Goal: Transaction & Acquisition: Download file/media

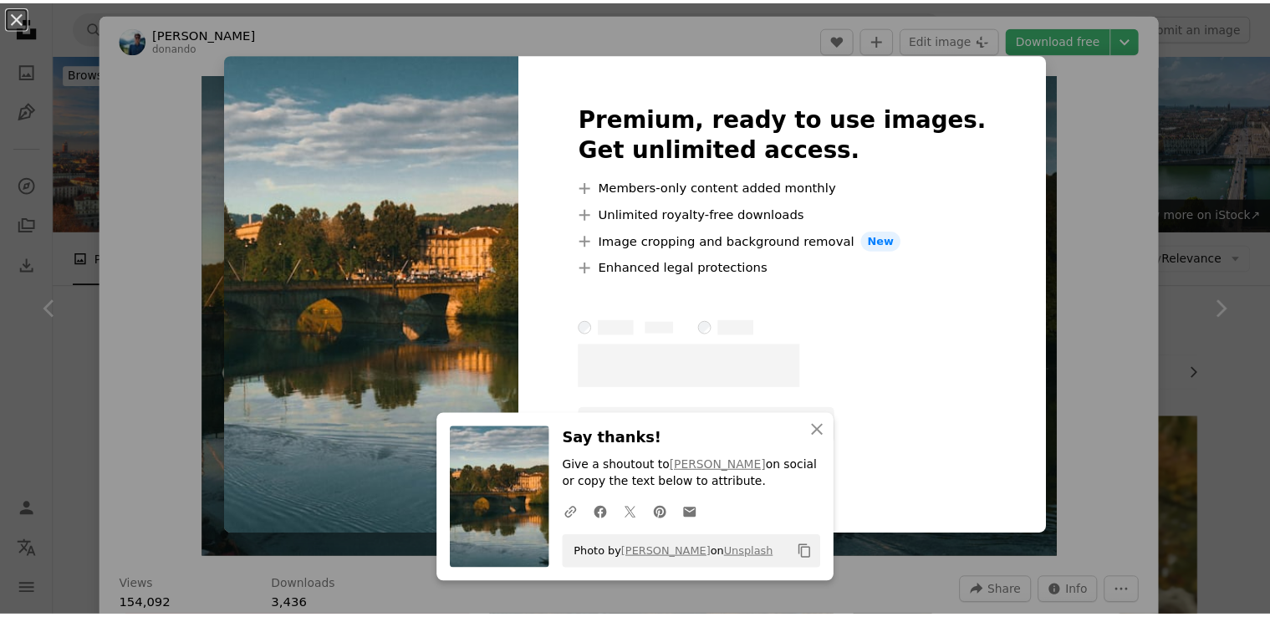
scroll to position [819, 0]
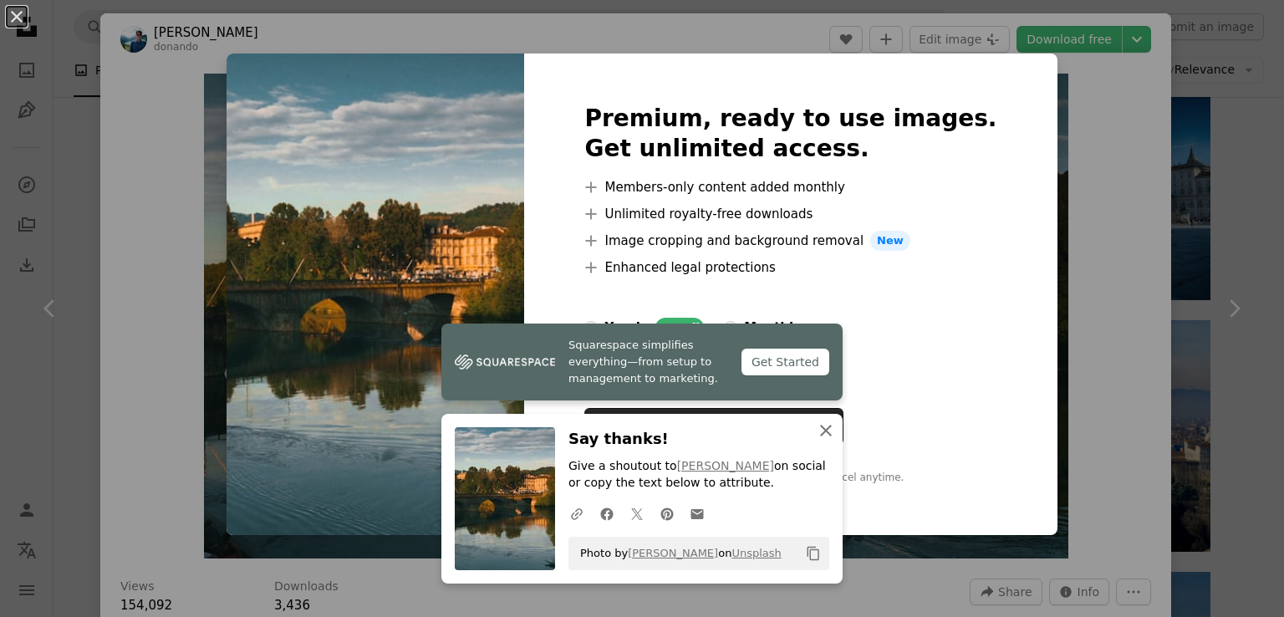
click at [828, 421] on icon "An X shape" at bounding box center [826, 431] width 20 height 20
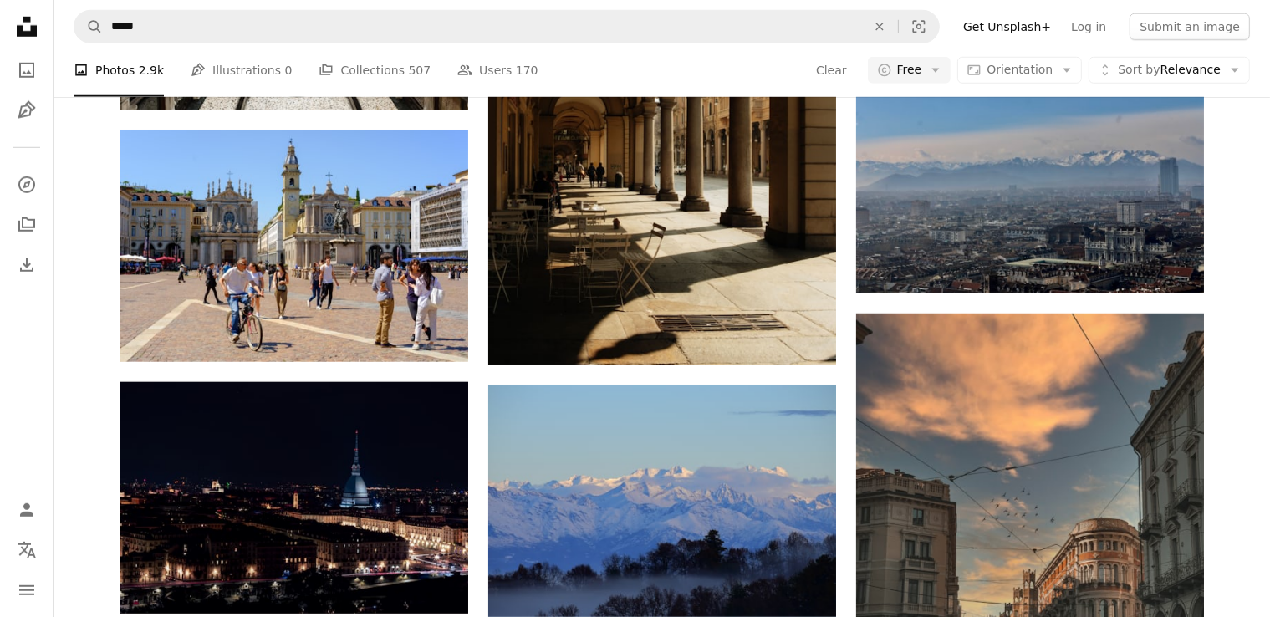
scroll to position [1334, 0]
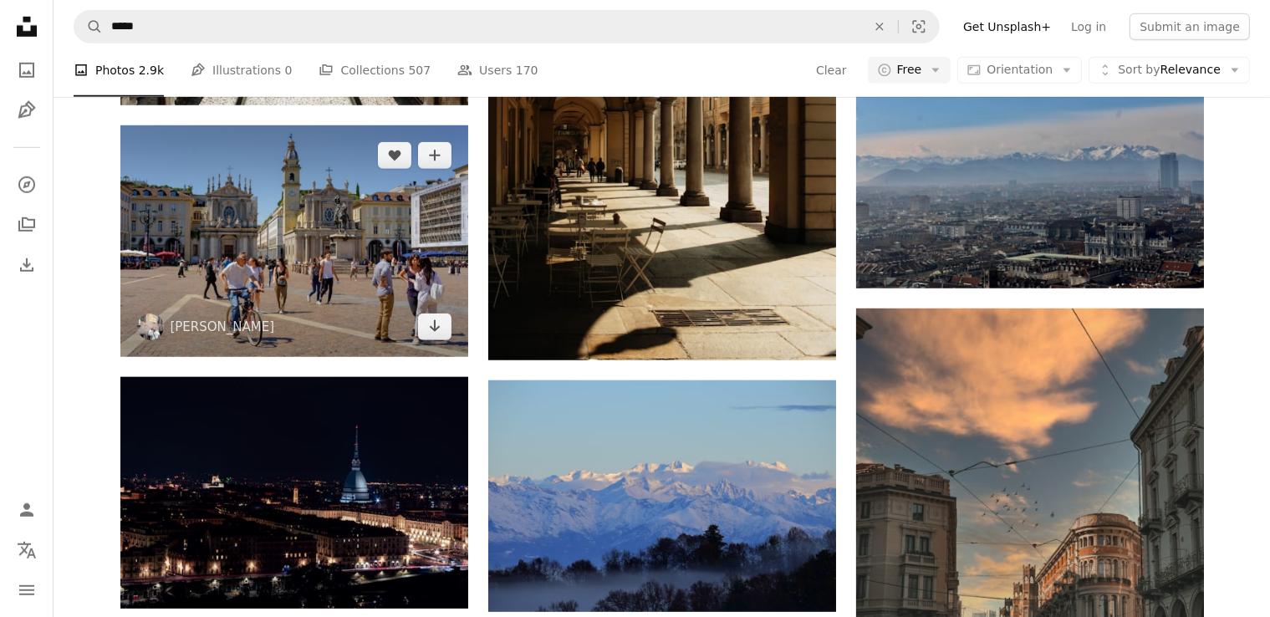
click at [338, 226] on img at bounding box center [294, 241] width 348 height 232
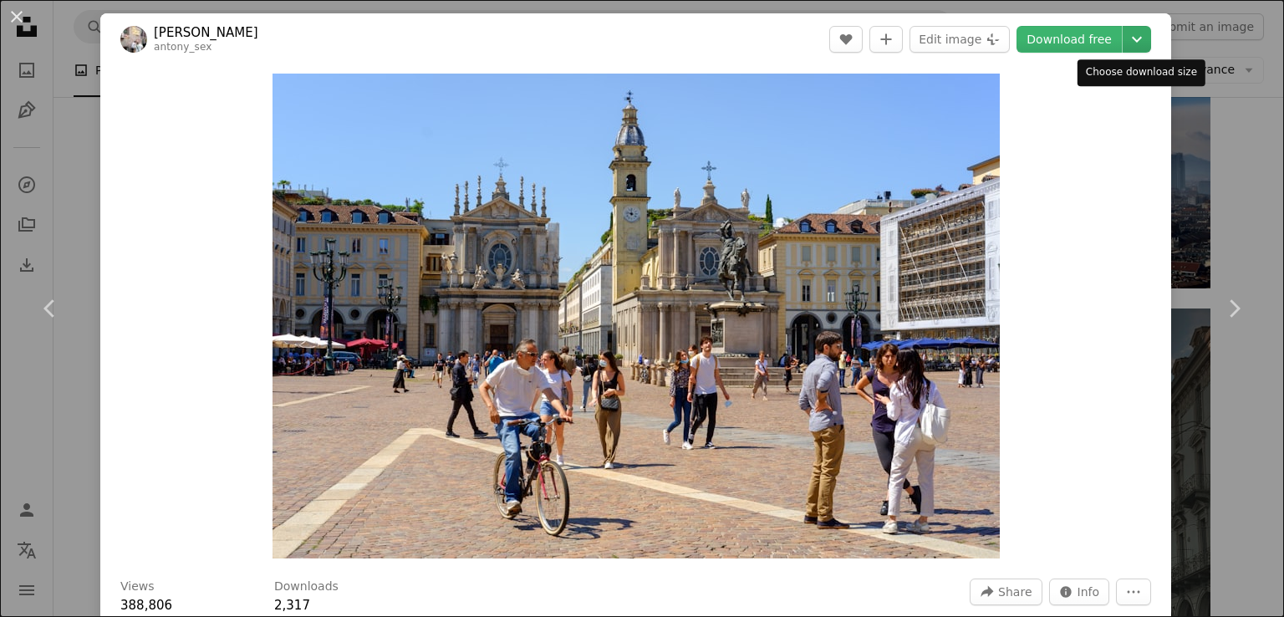
click at [1143, 44] on icon "Chevron down" at bounding box center [1137, 39] width 27 height 20
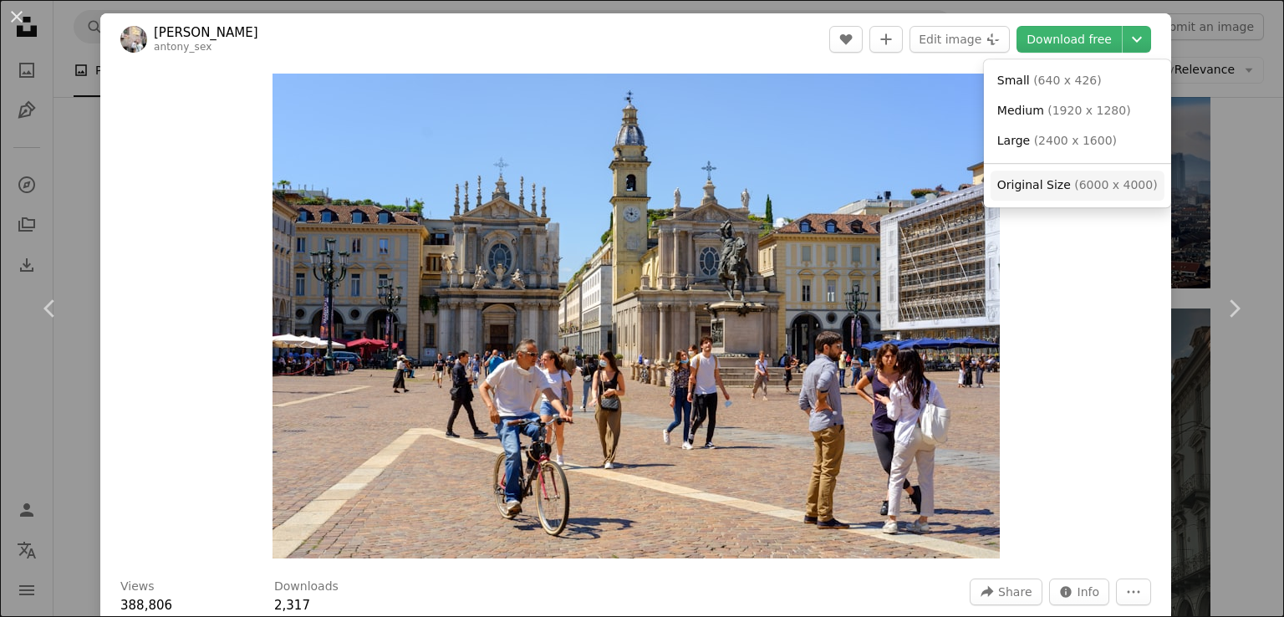
click at [1041, 191] on span "Original Size" at bounding box center [1035, 184] width 74 height 13
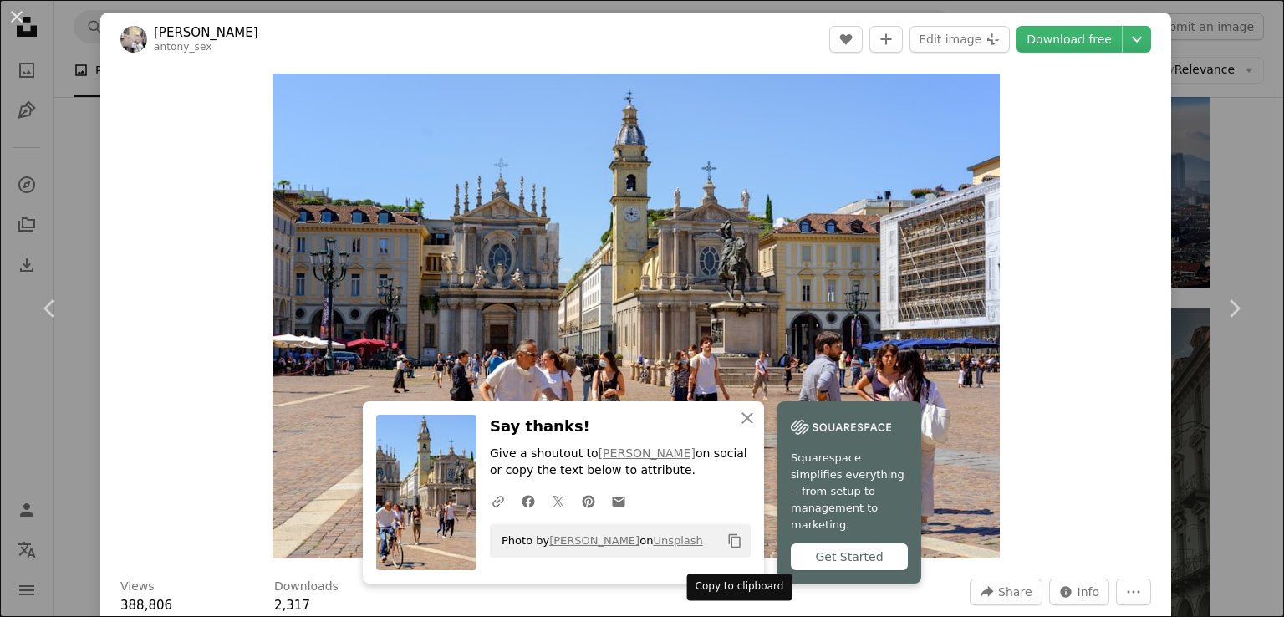
click at [734, 549] on icon "Copy content" at bounding box center [734, 540] width 15 height 15
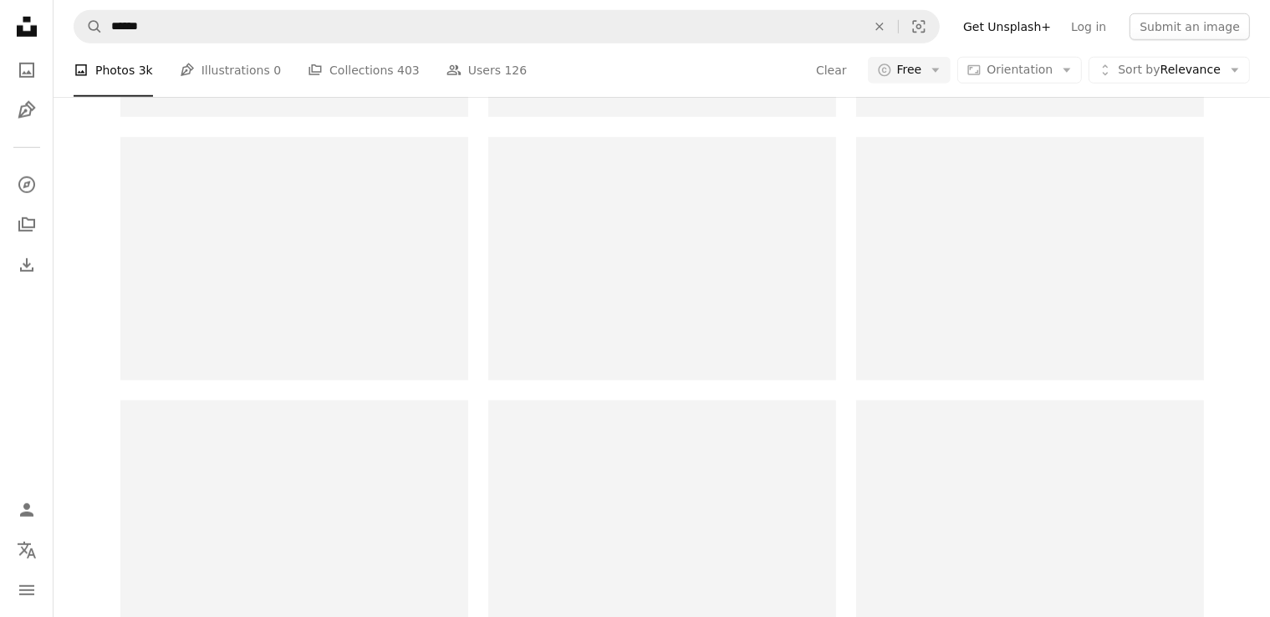
scroll to position [107, 0]
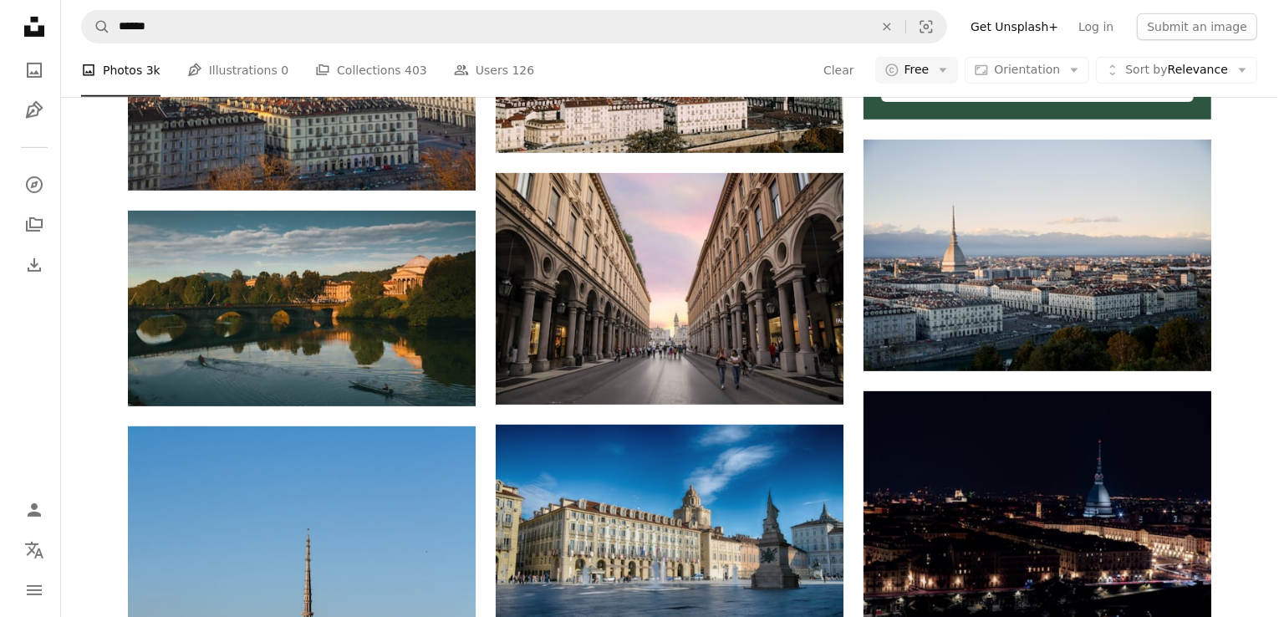
scroll to position [751, 0]
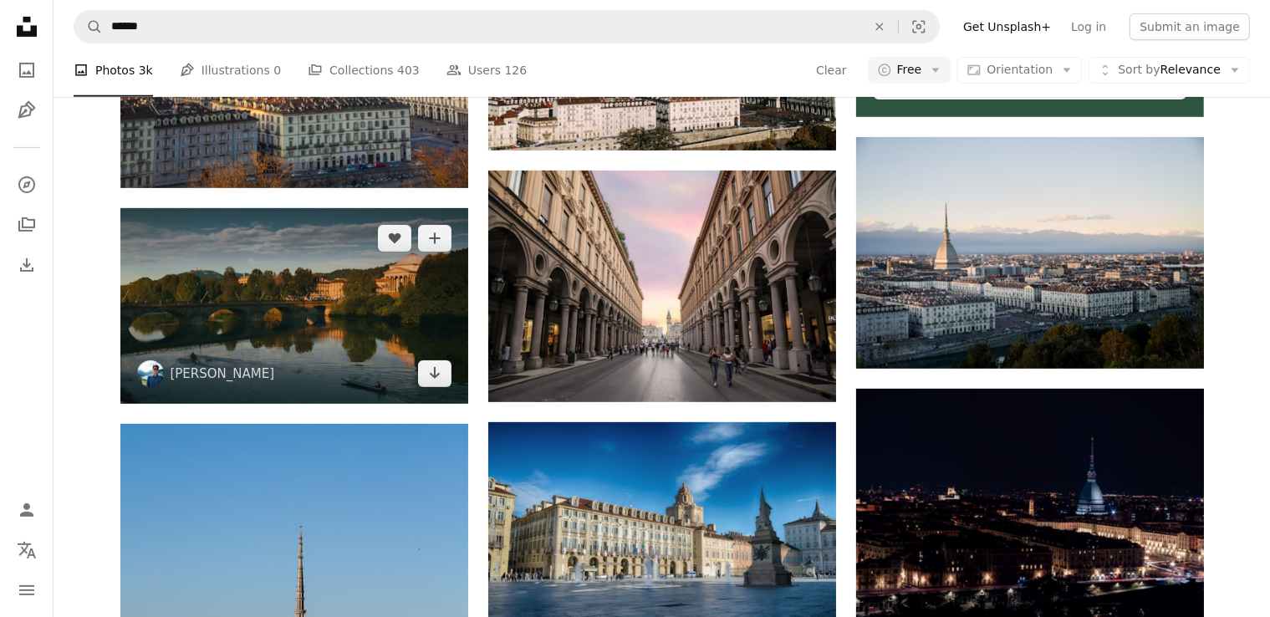
click at [353, 280] on img at bounding box center [294, 306] width 348 height 196
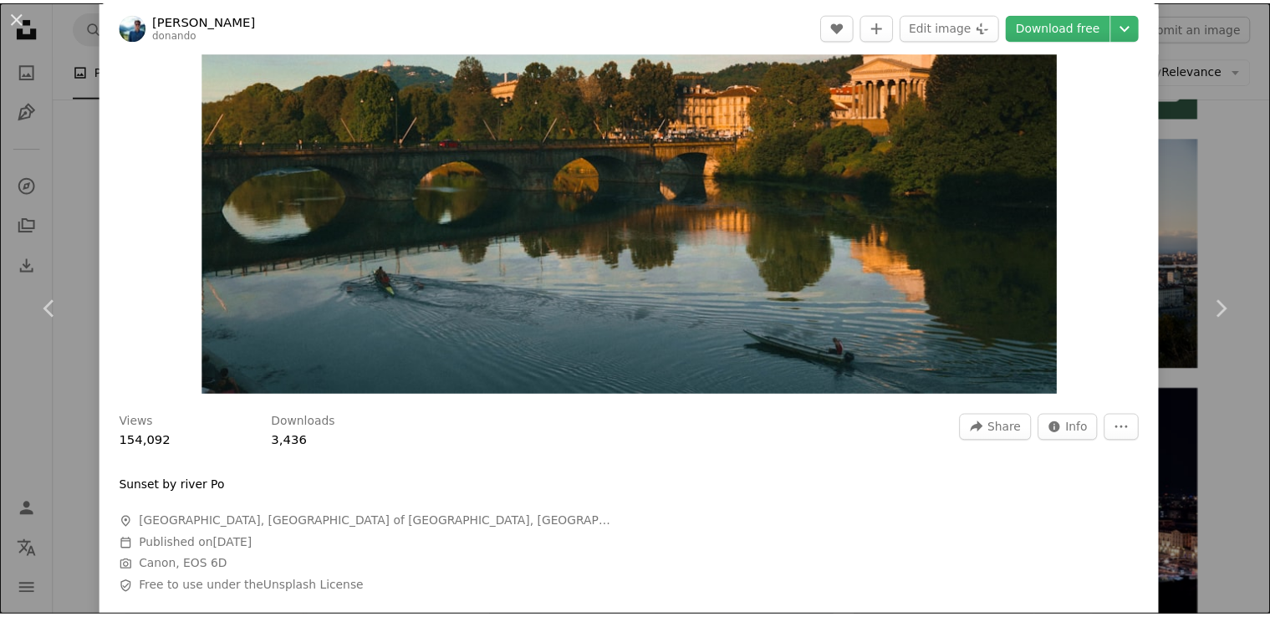
scroll to position [161, 0]
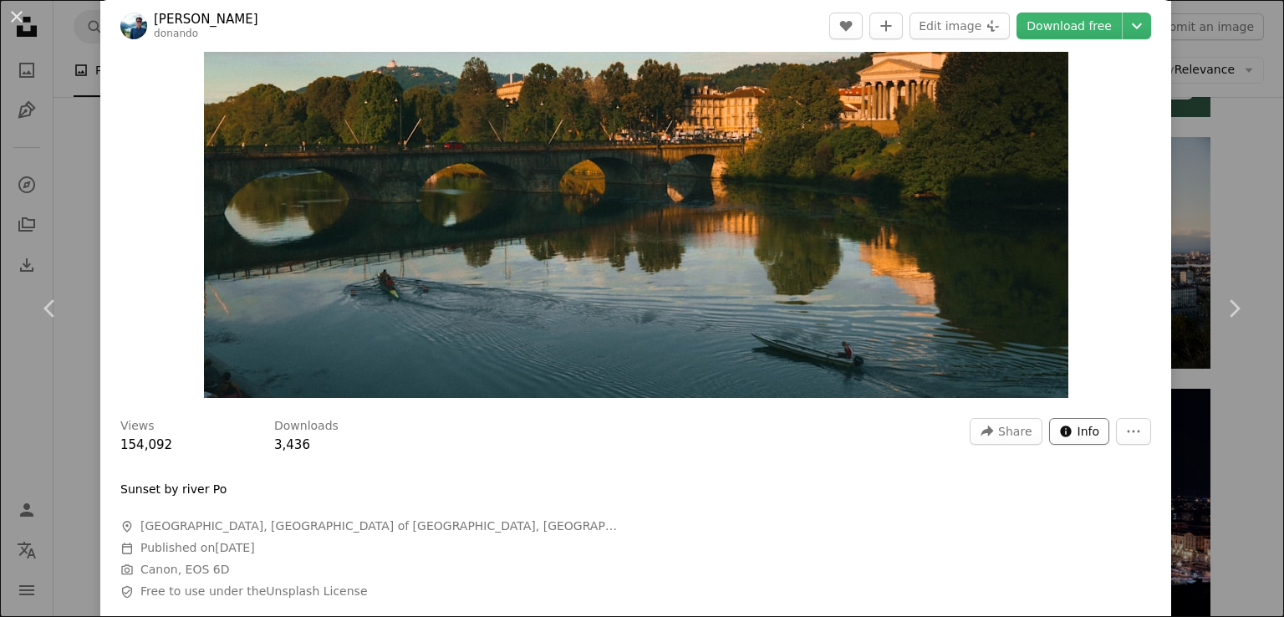
click at [1082, 423] on span "Info" at bounding box center [1089, 431] width 23 height 25
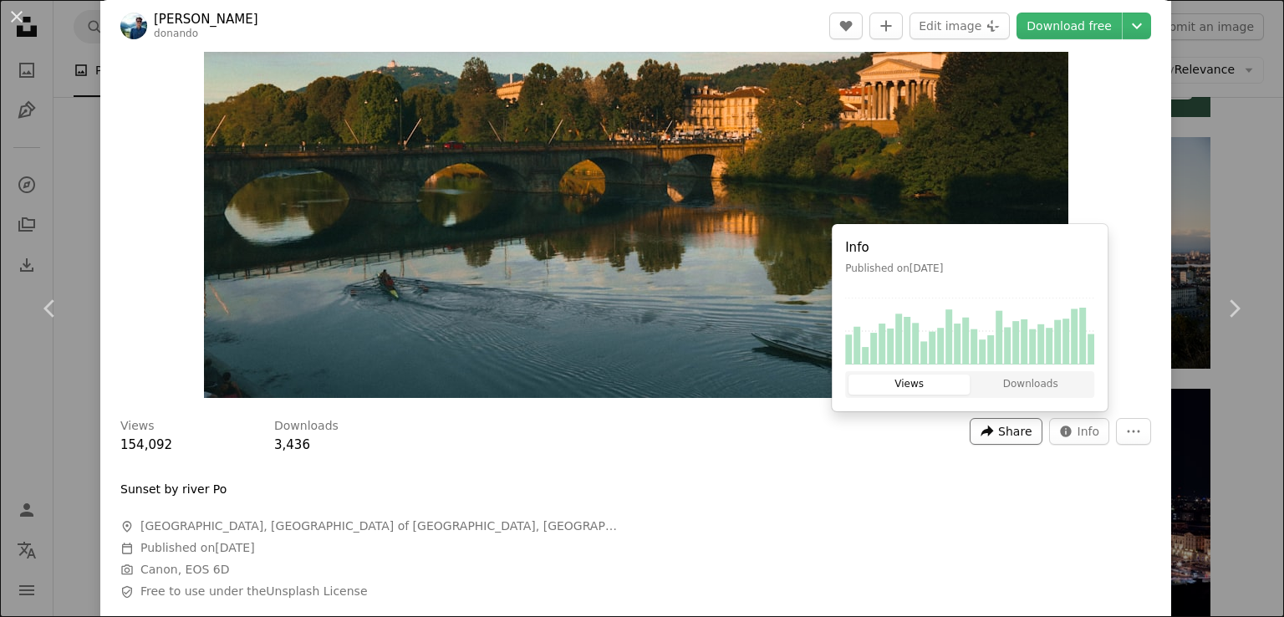
click at [1015, 429] on span "Share" at bounding box center [1014, 431] width 33 height 25
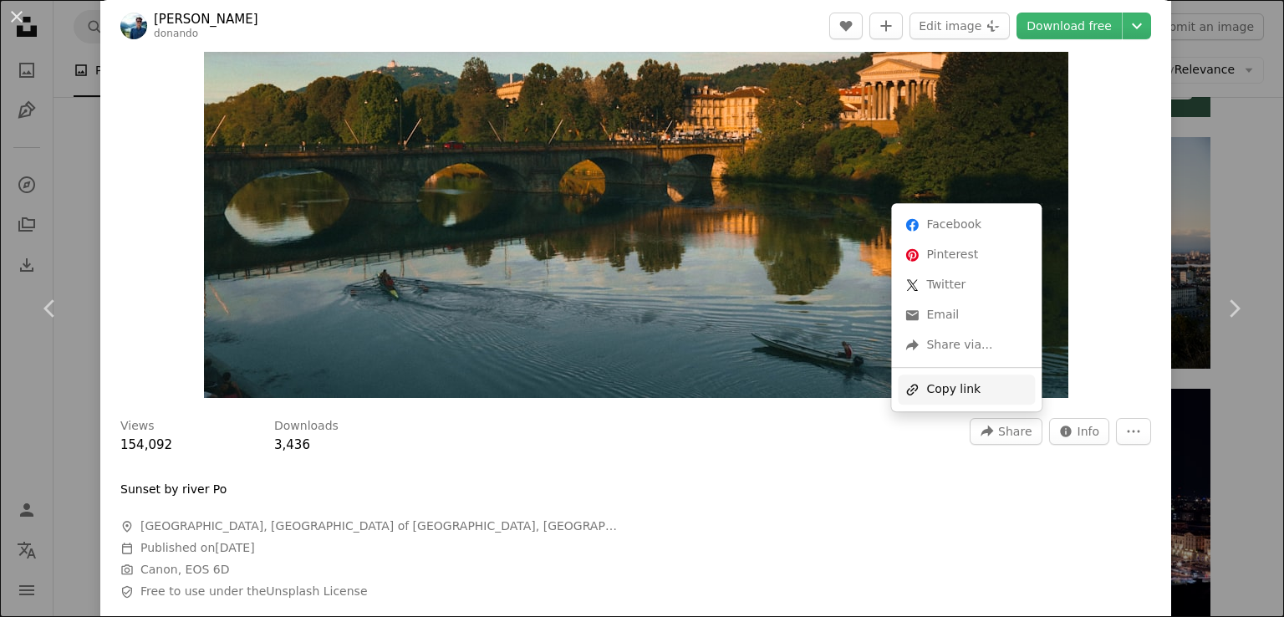
click at [950, 383] on div "A URL sharing icon (chains) Copy link" at bounding box center [966, 390] width 137 height 30
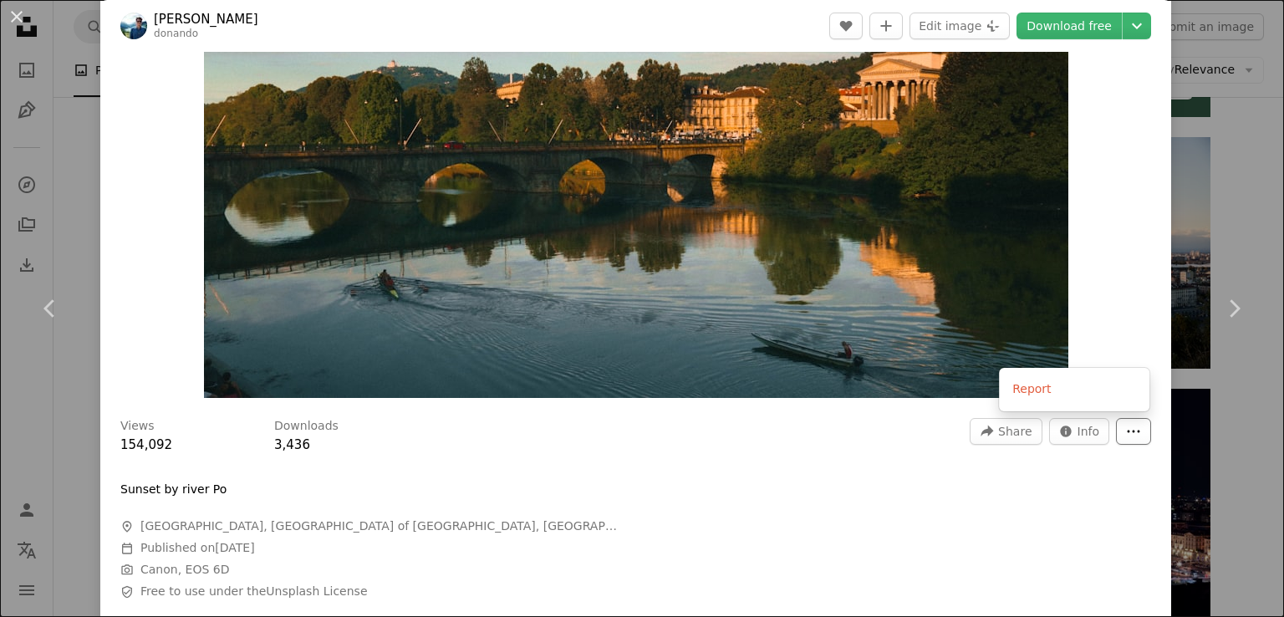
click at [1134, 427] on icon "More Actions" at bounding box center [1133, 431] width 15 height 15
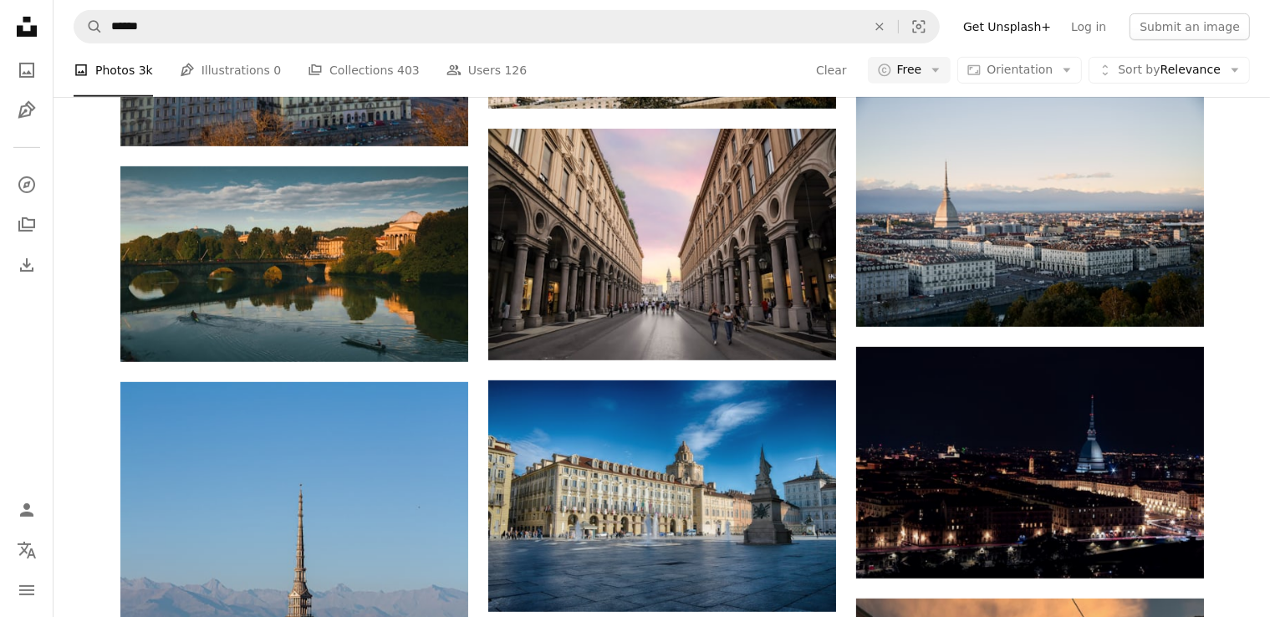
scroll to position [785, 0]
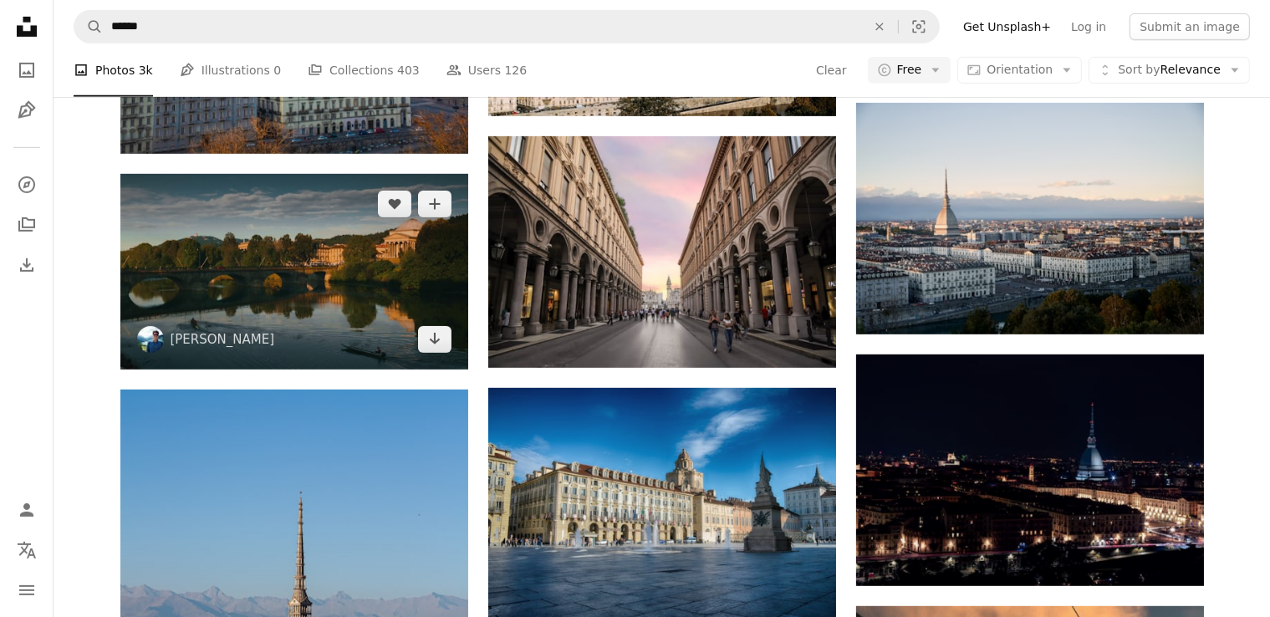
click at [300, 252] on img at bounding box center [294, 272] width 348 height 196
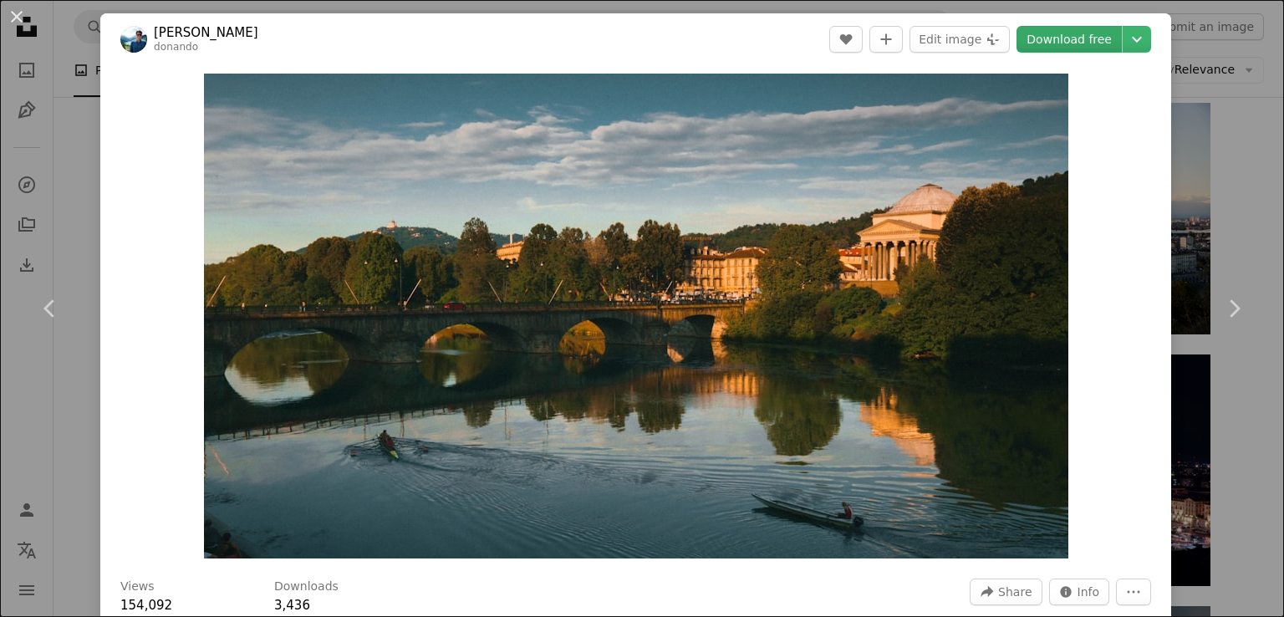
drag, startPoint x: 378, startPoint y: 302, endPoint x: 1087, endPoint y: 37, distance: 757.0
click at [1087, 37] on link "Download free" at bounding box center [1069, 39] width 105 height 27
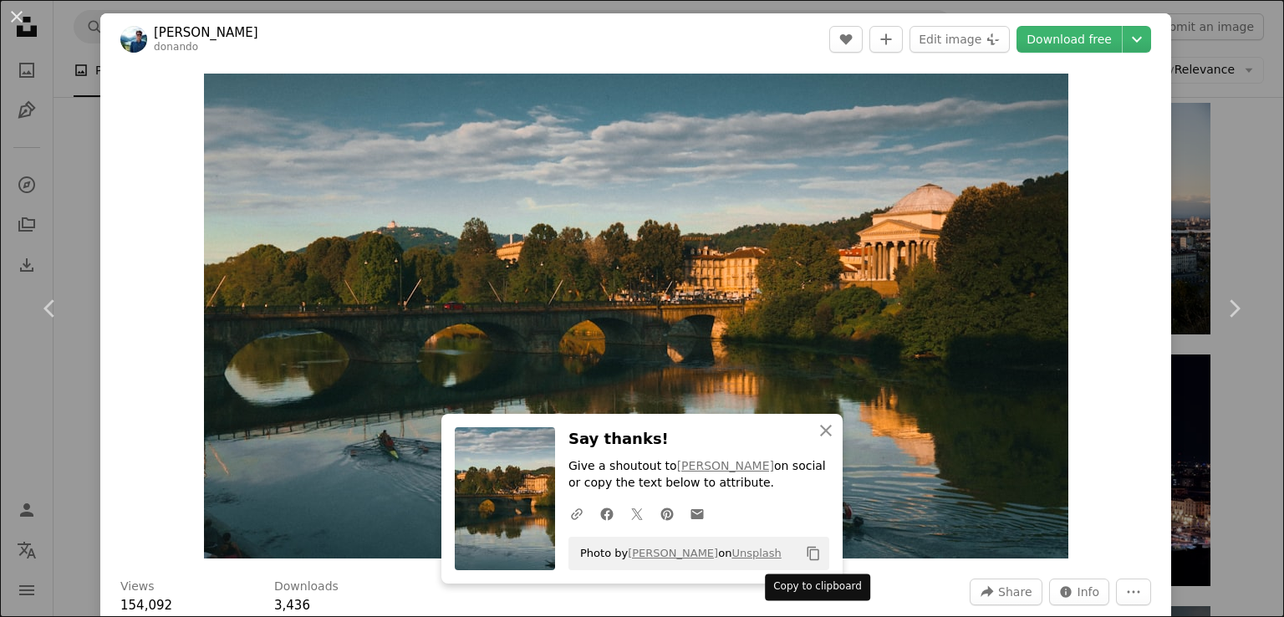
click at [812, 551] on icon "Copy content" at bounding box center [813, 553] width 15 height 15
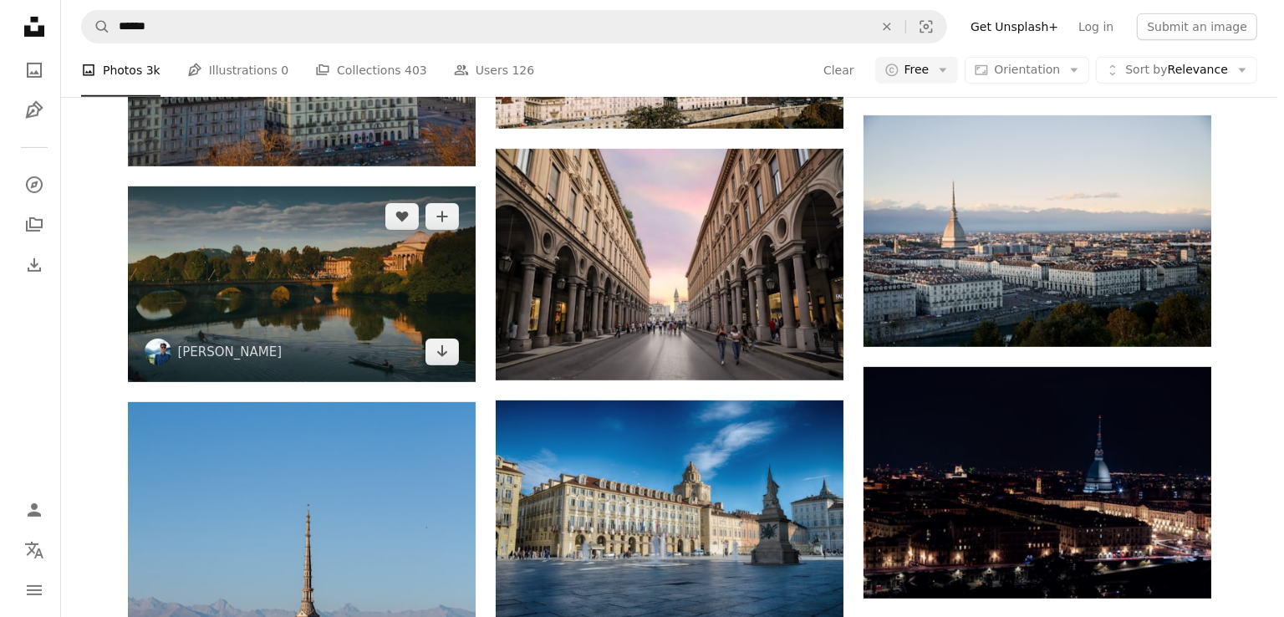
scroll to position [776, 0]
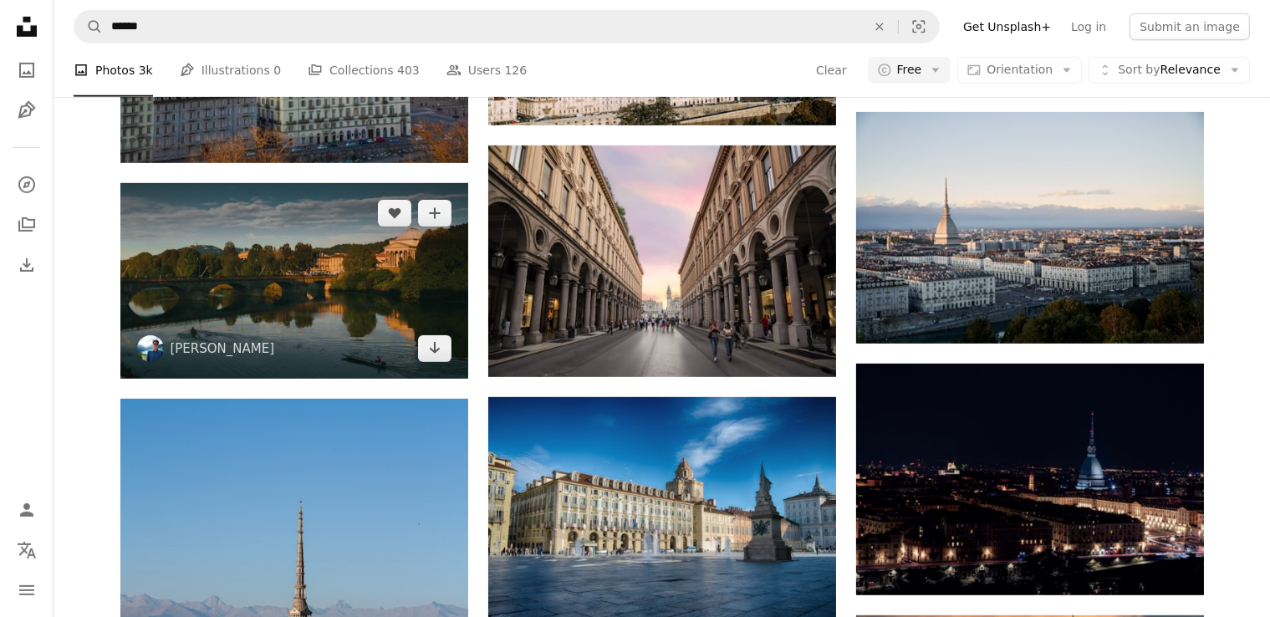
click at [358, 328] on img at bounding box center [294, 281] width 348 height 196
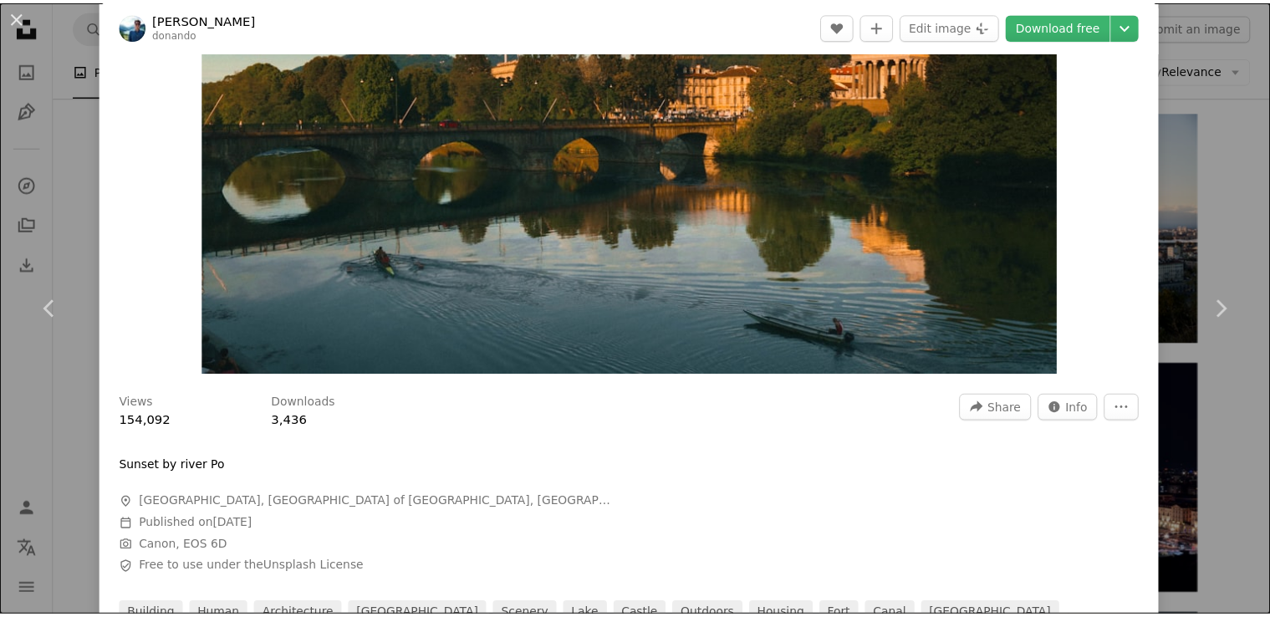
scroll to position [184, 0]
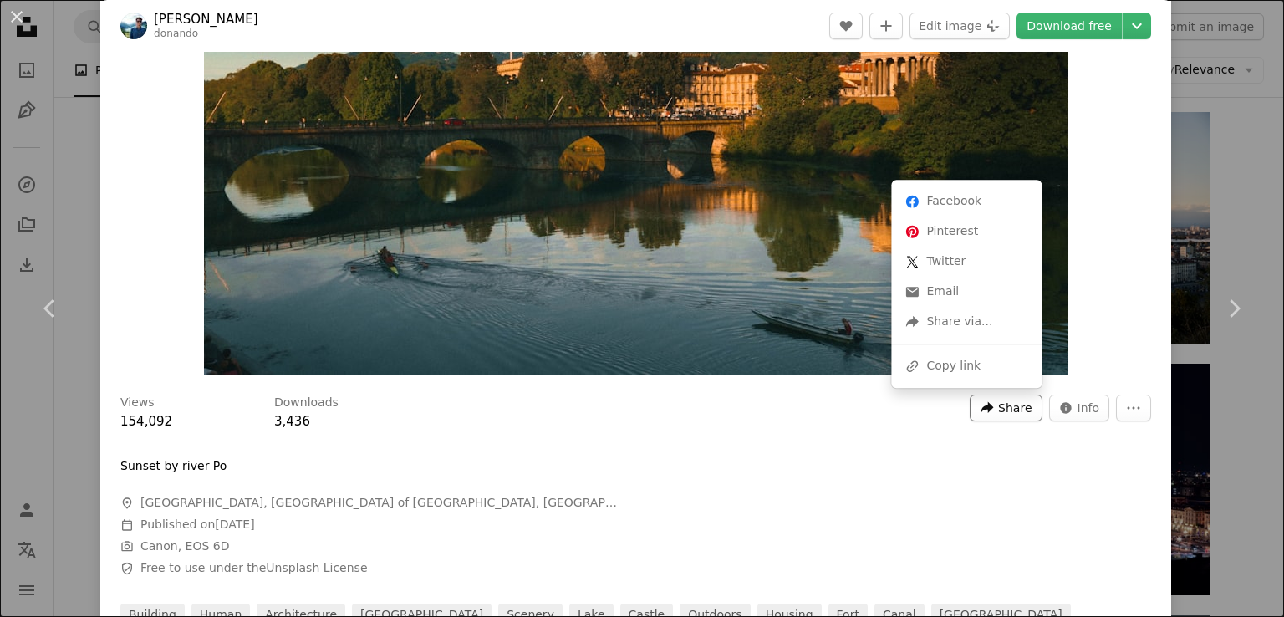
click at [1008, 411] on span "Share" at bounding box center [1014, 407] width 33 height 25
click at [983, 365] on div "A URL sharing icon (chains) Copy link" at bounding box center [966, 366] width 137 height 30
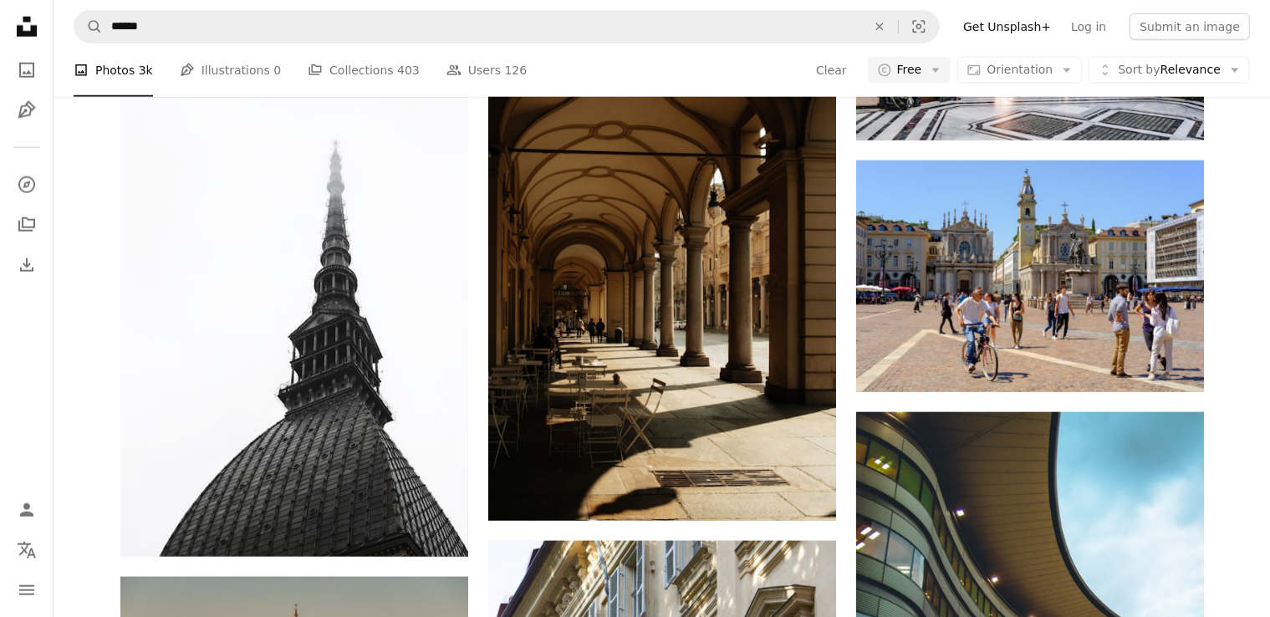
scroll to position [1973, 0]
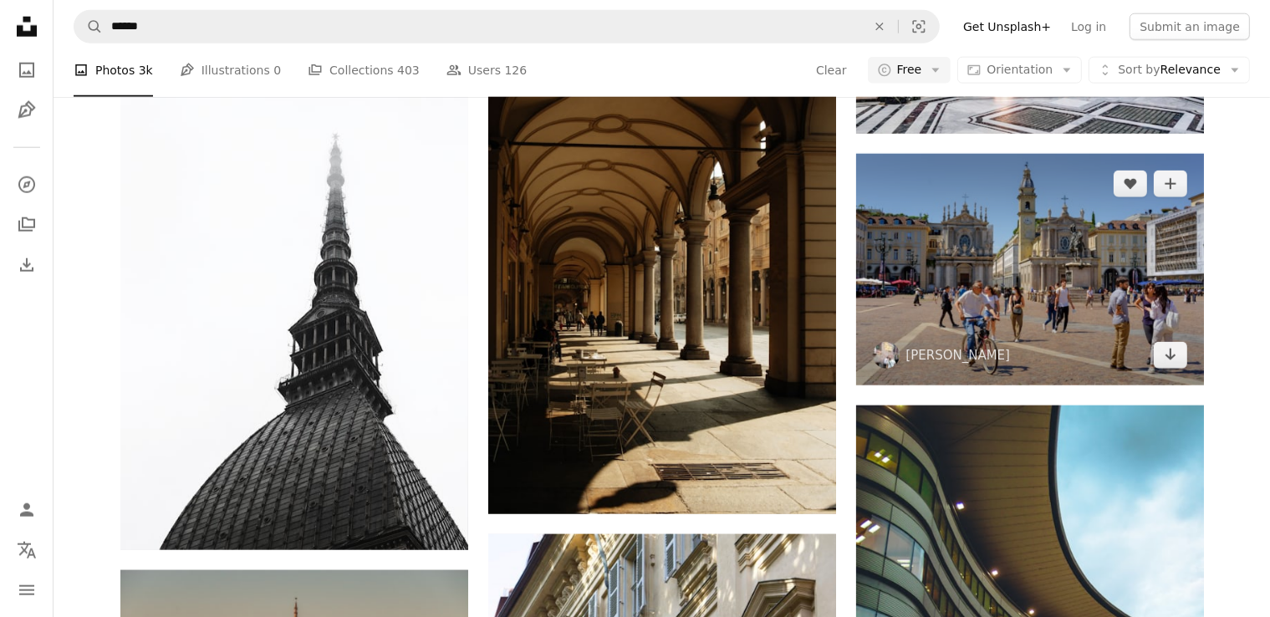
click at [960, 309] on img at bounding box center [1030, 270] width 348 height 232
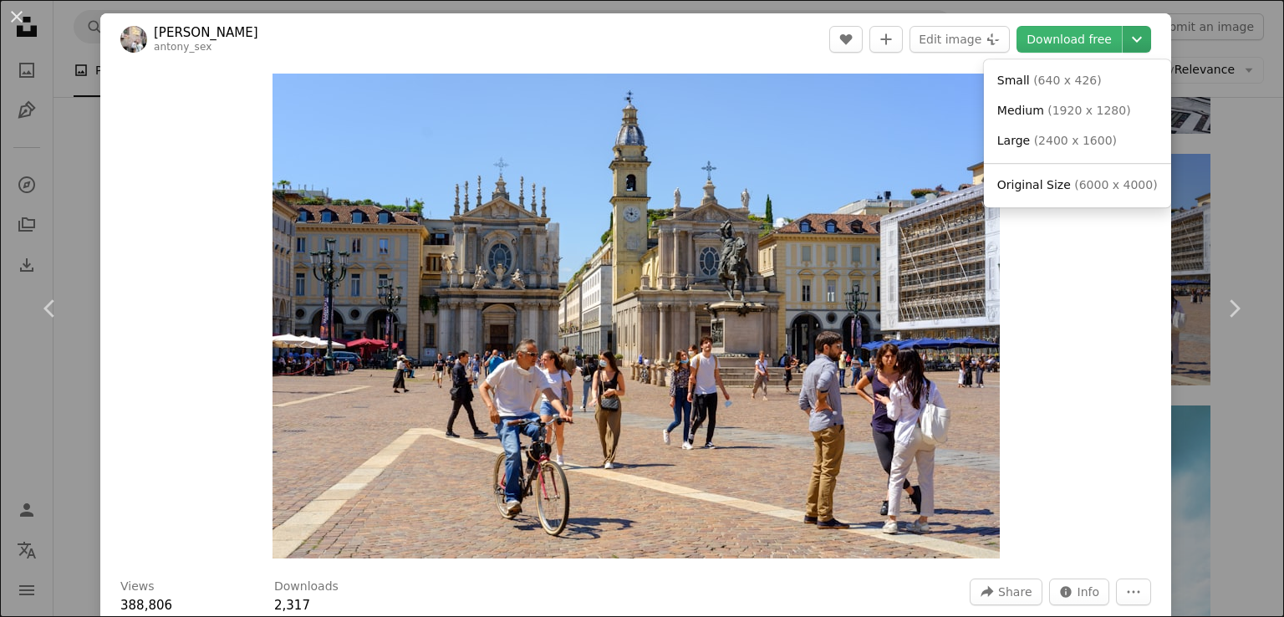
click at [1141, 29] on icon "Chevron down" at bounding box center [1137, 39] width 27 height 20
click at [1003, 593] on dialog "An X shape Chevron left Chevron right [PERSON_NAME] antony_sex A heart A plus s…" at bounding box center [642, 308] width 1284 height 617
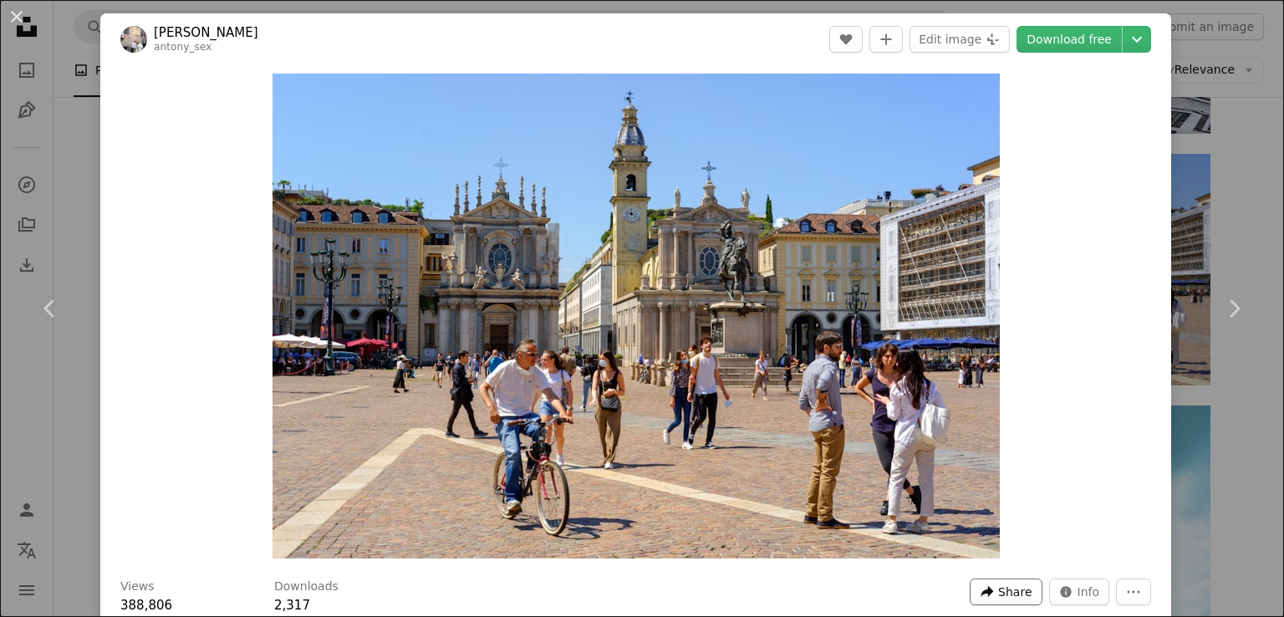
click at [1012, 599] on span "Share" at bounding box center [1014, 591] width 33 height 25
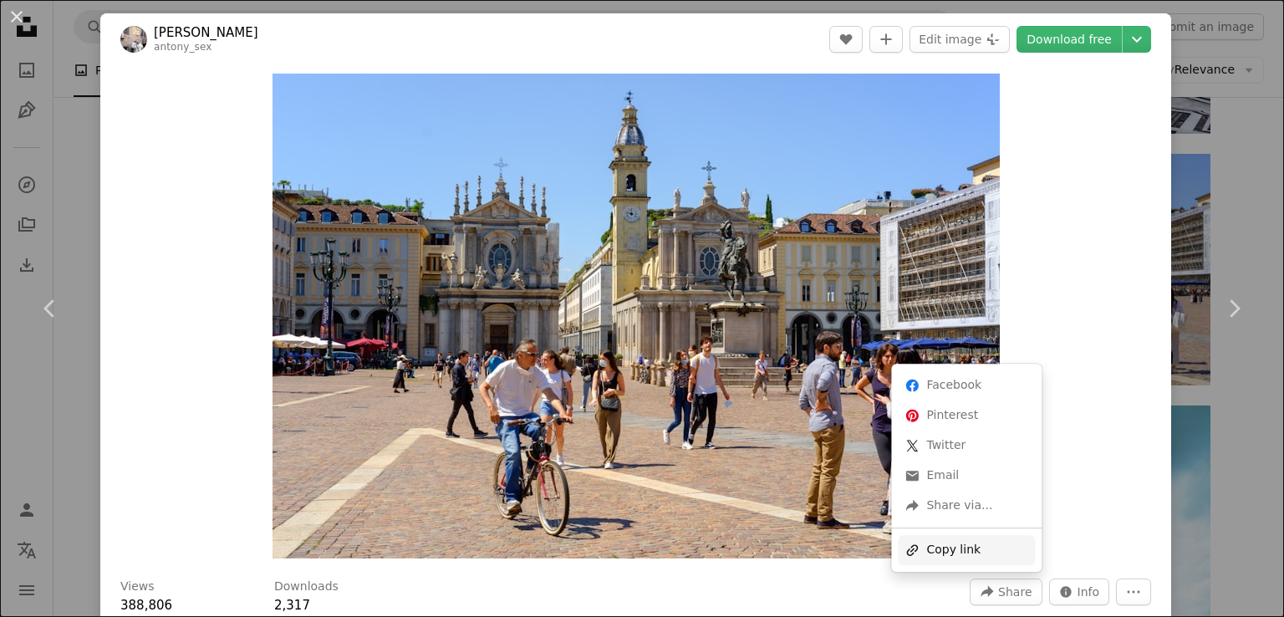
click at [955, 549] on div "A URL sharing icon (chains) Copy link" at bounding box center [966, 550] width 137 height 30
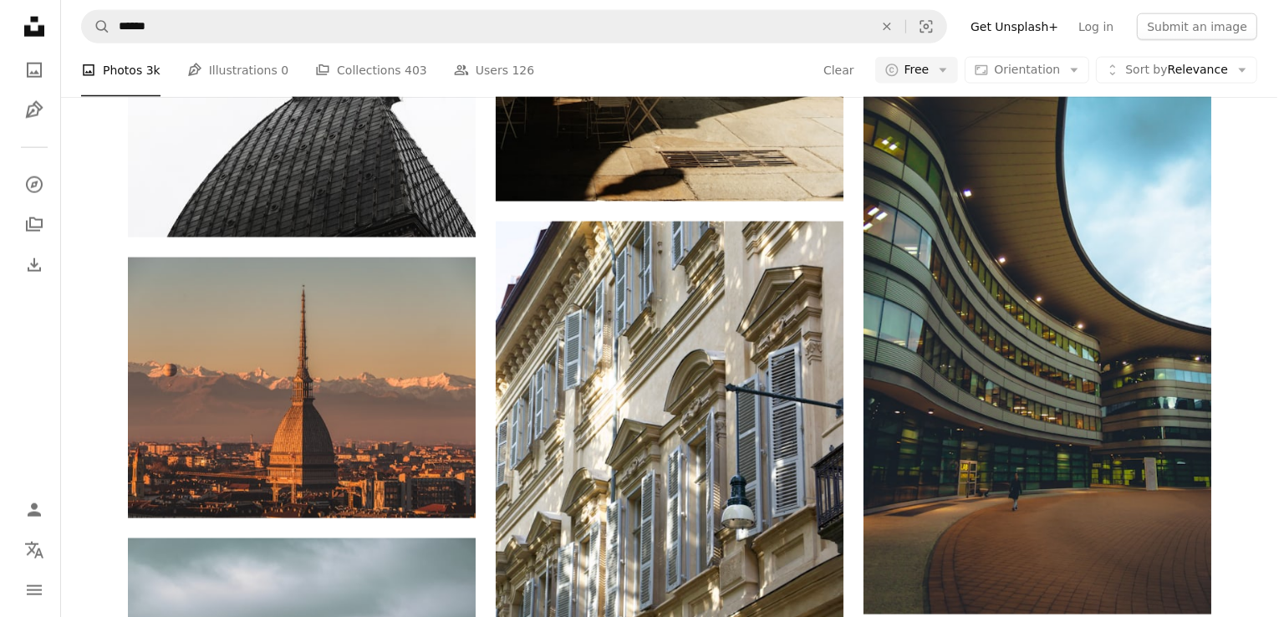
scroll to position [2291, 0]
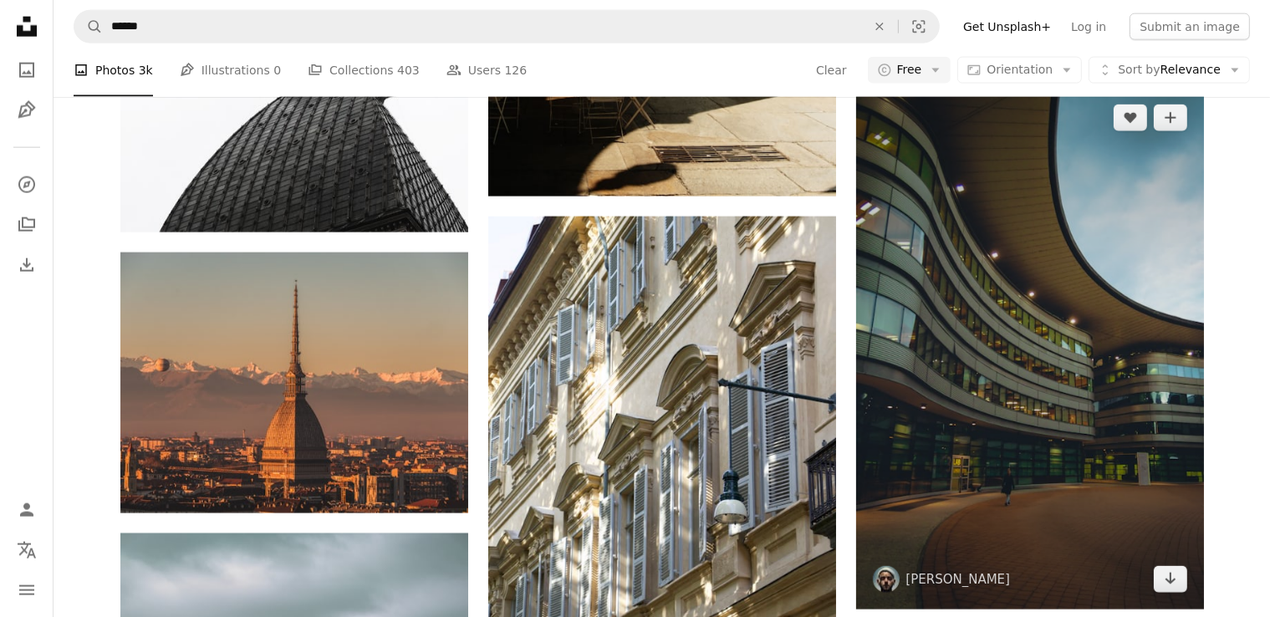
click at [1003, 258] on img at bounding box center [1030, 349] width 348 height 522
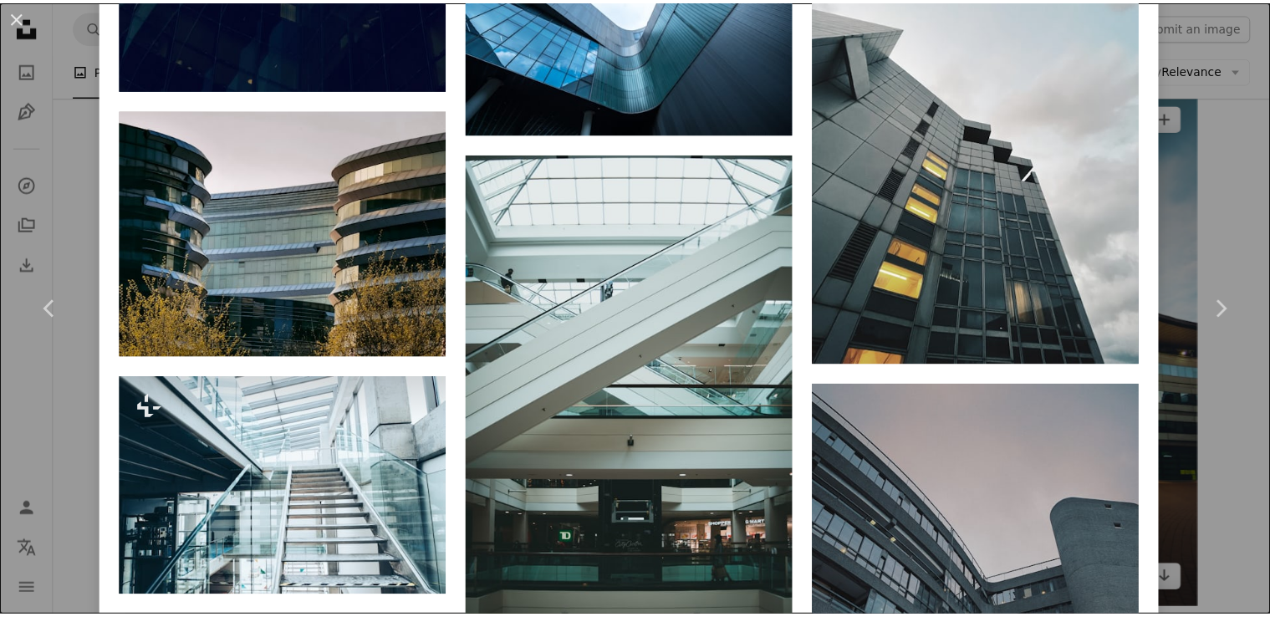
scroll to position [2303, 0]
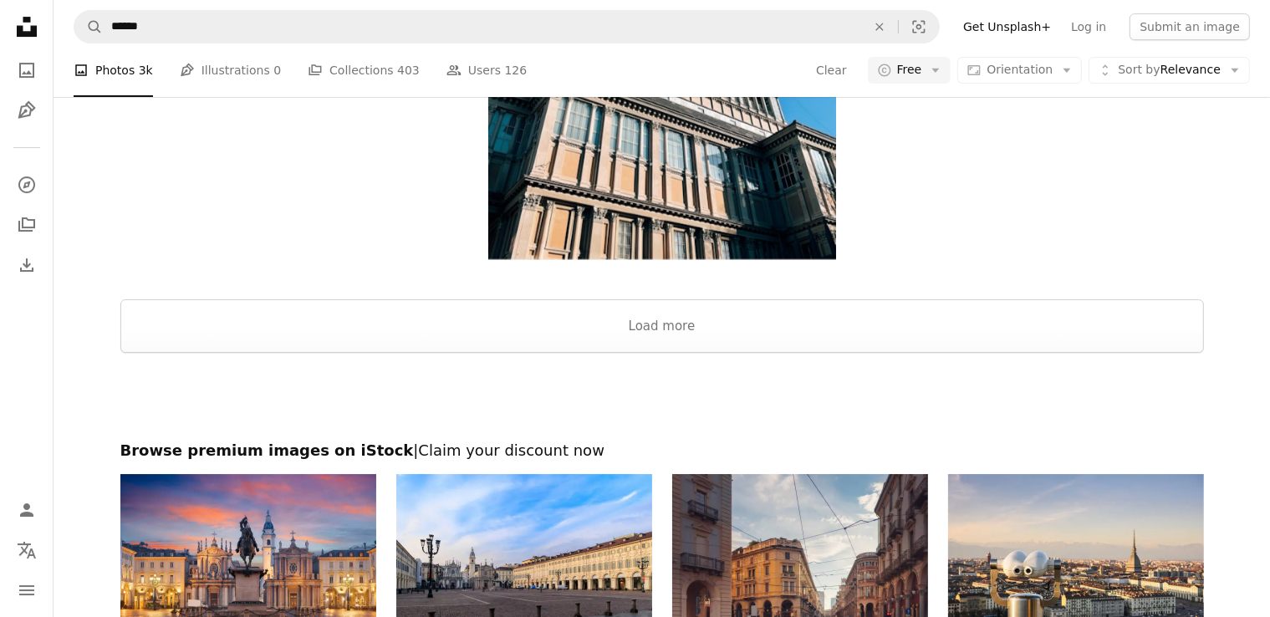
scroll to position [5813, 0]
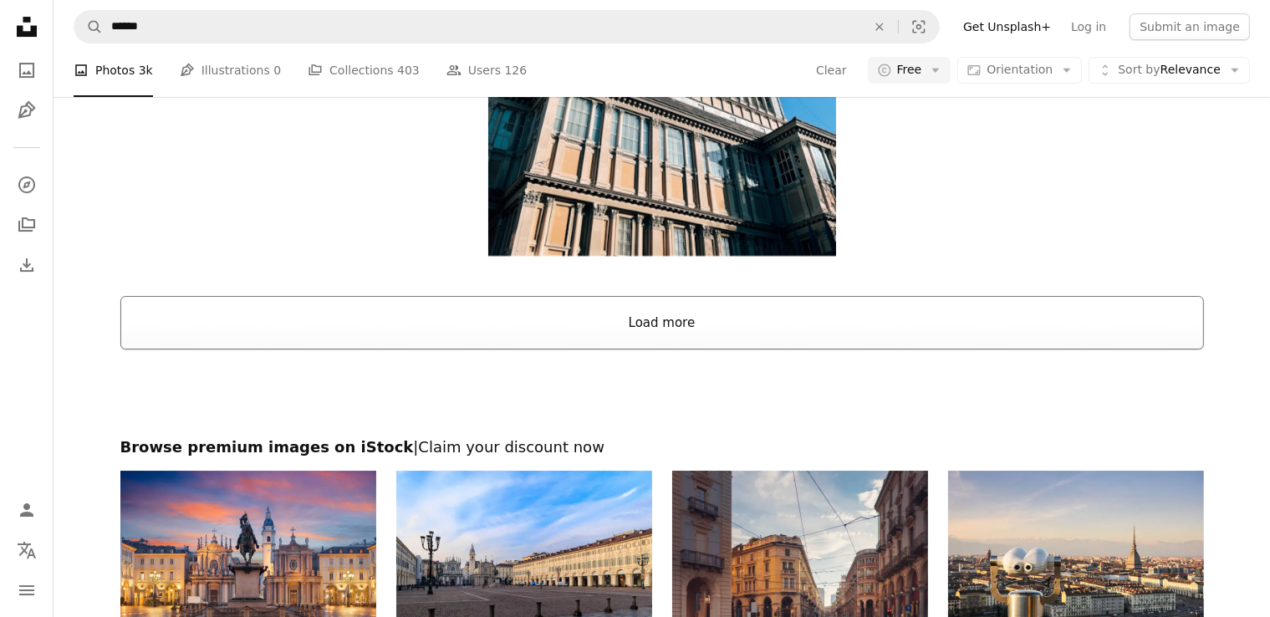
click at [865, 334] on button "Load more" at bounding box center [662, 323] width 1084 height 54
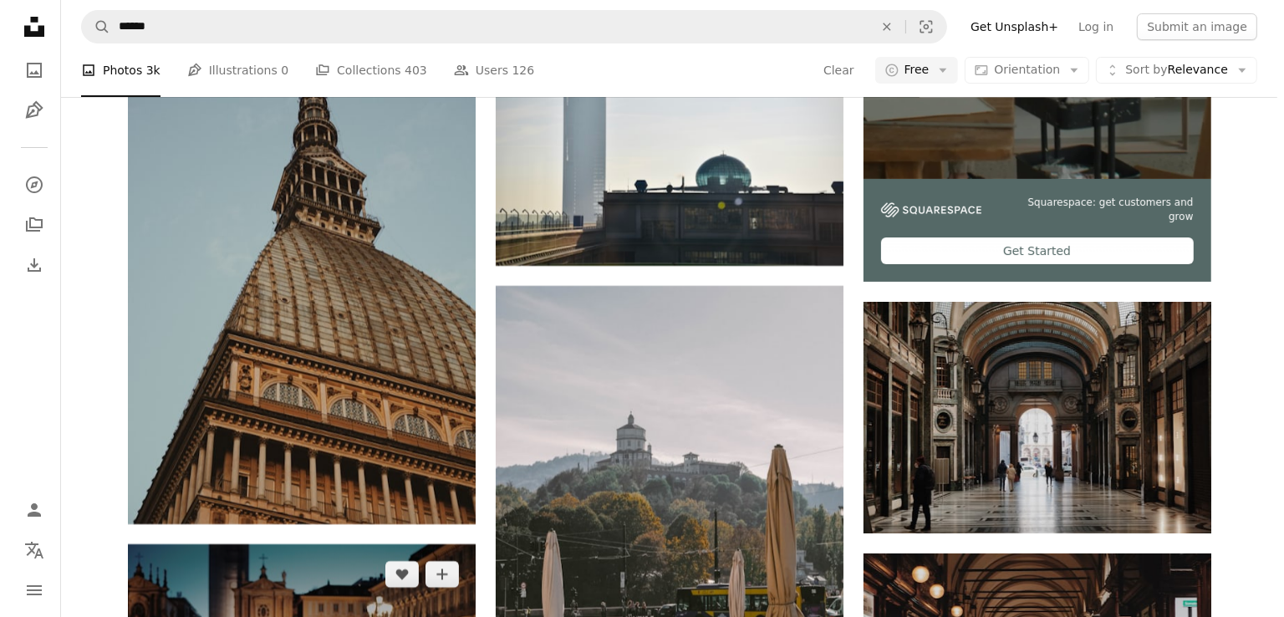
scroll to position [6297, 0]
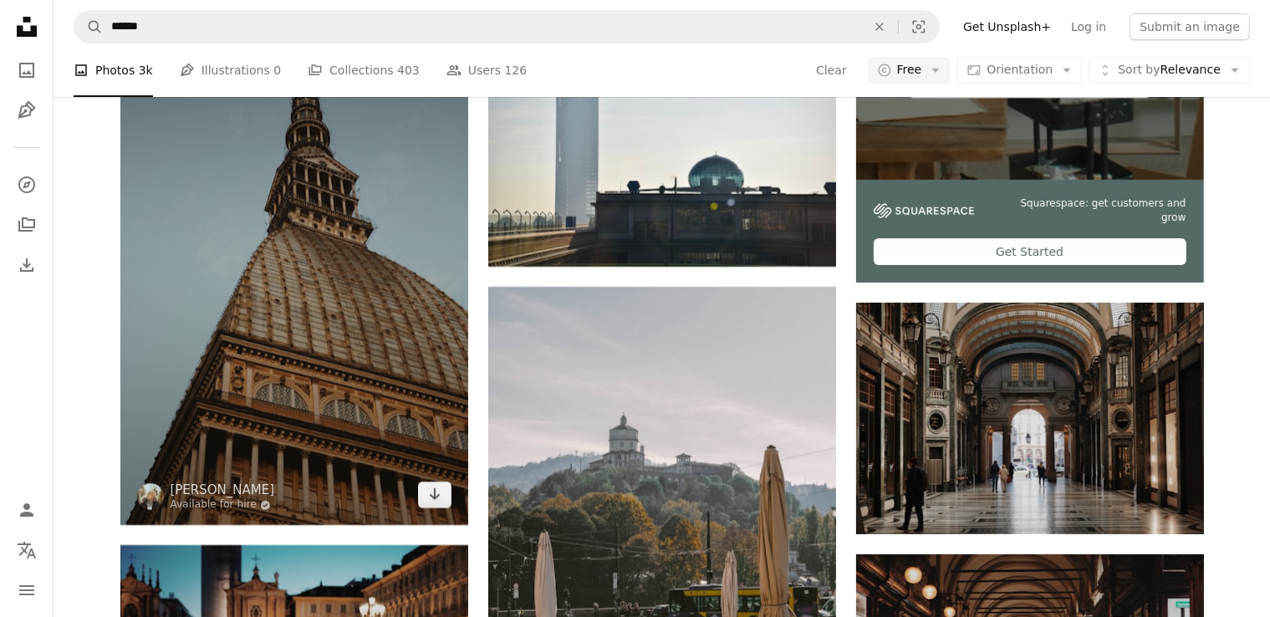
click at [356, 365] on img at bounding box center [294, 264] width 348 height 522
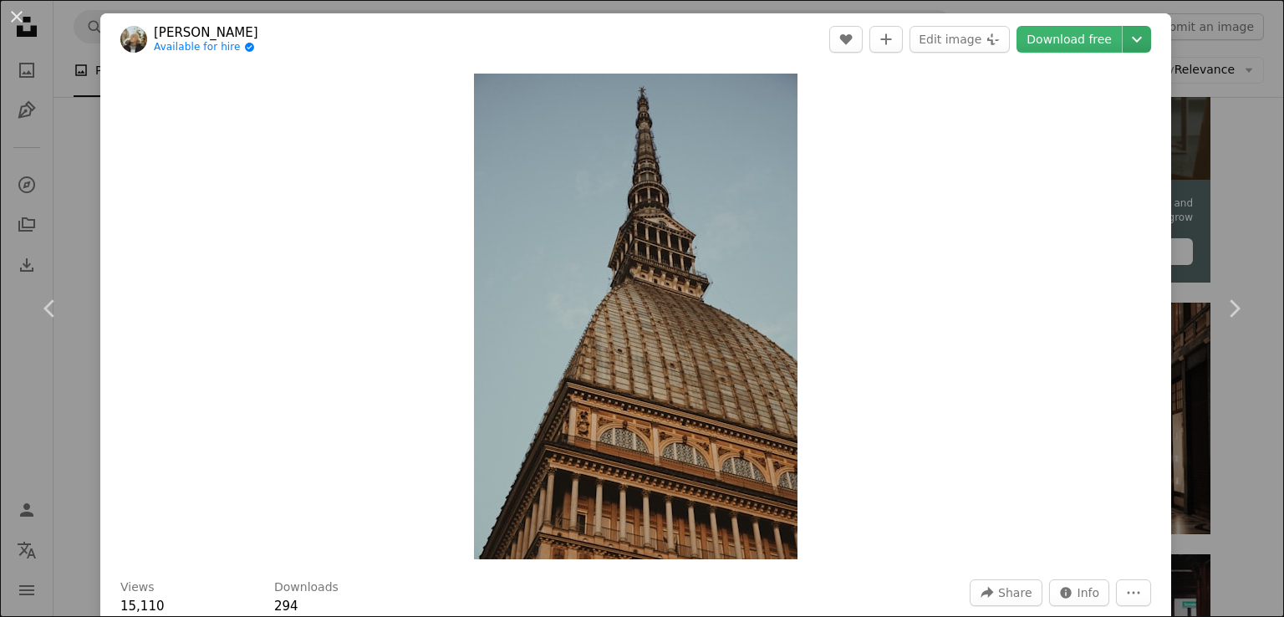
click at [1133, 35] on icon "Chevron down" at bounding box center [1137, 39] width 27 height 20
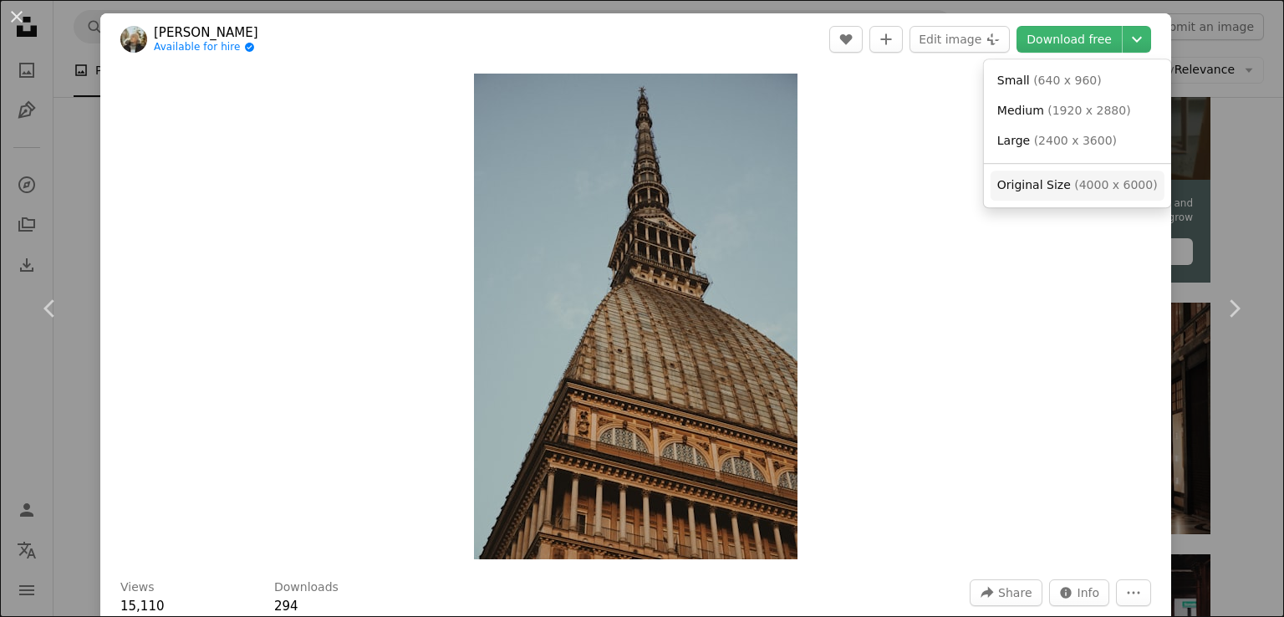
click at [1038, 195] on link "Original Size ( 4000 x 6000 )" at bounding box center [1078, 186] width 174 height 30
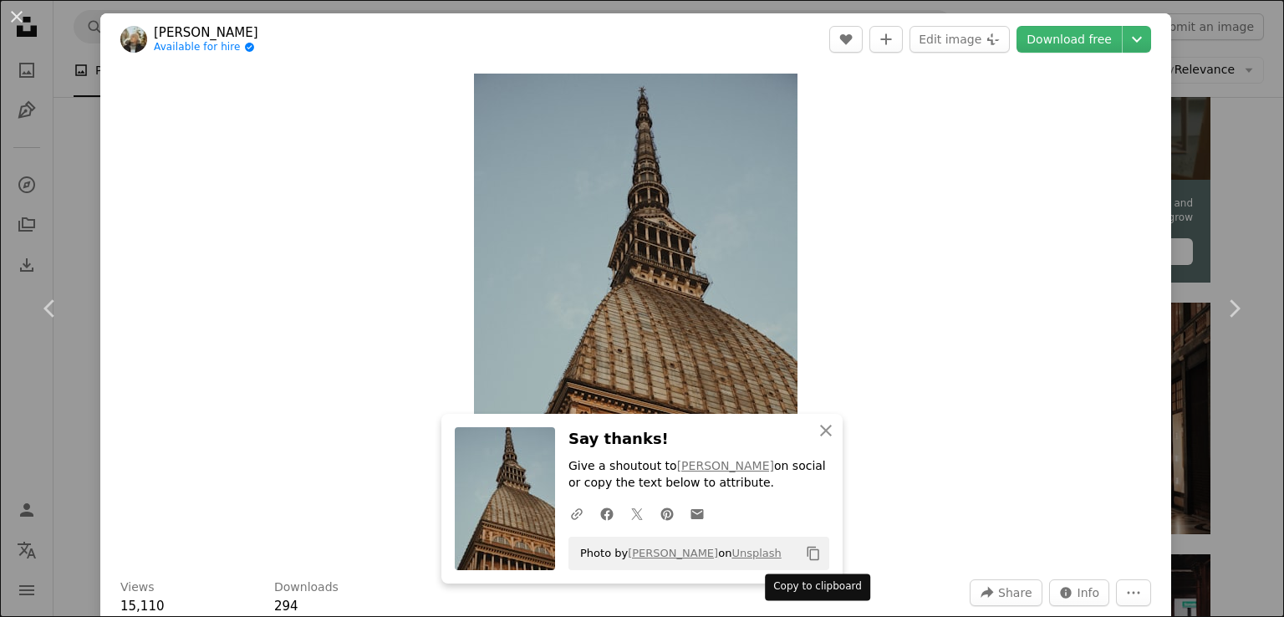
click at [809, 549] on icon "Copy content" at bounding box center [813, 553] width 15 height 15
click at [823, 436] on icon "An X shape" at bounding box center [826, 431] width 20 height 20
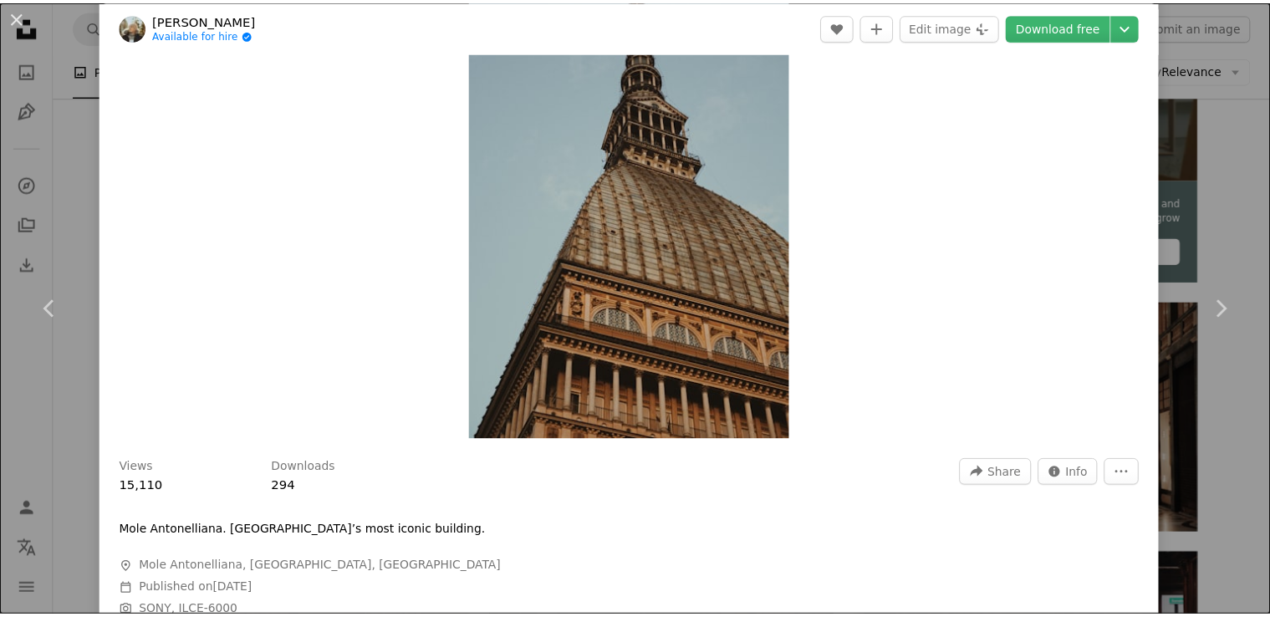
scroll to position [130, 0]
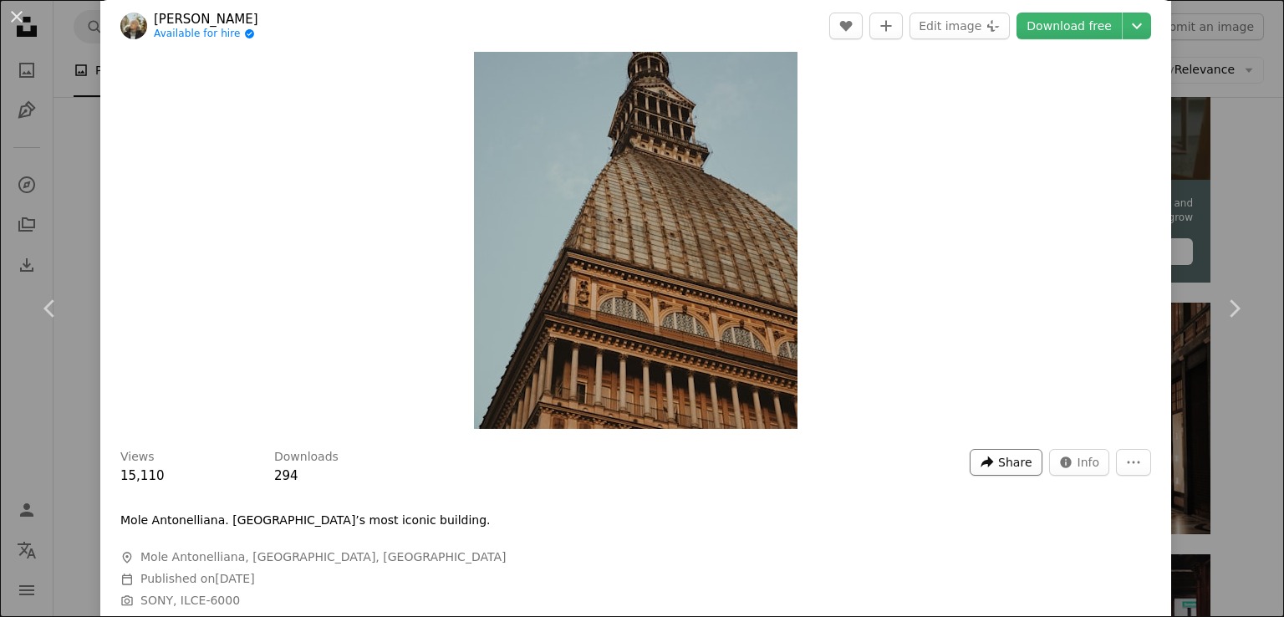
click at [1031, 465] on span "Share" at bounding box center [1014, 462] width 33 height 25
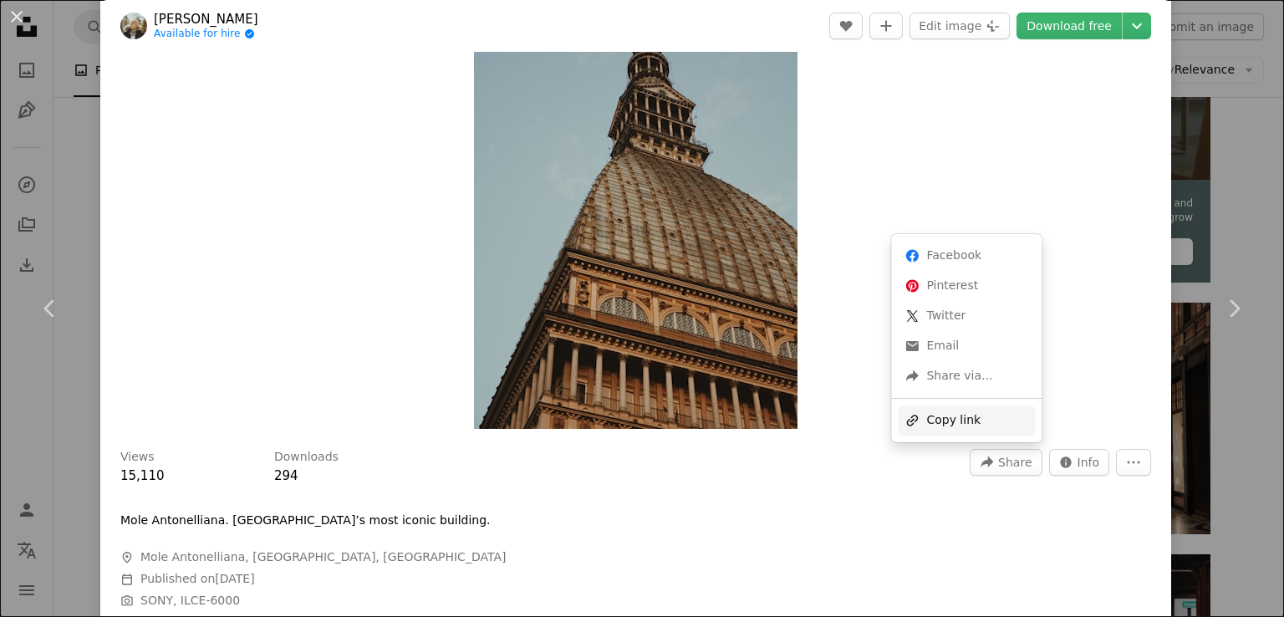
click at [977, 419] on div "A URL sharing icon (chains) Copy link" at bounding box center [966, 421] width 137 height 30
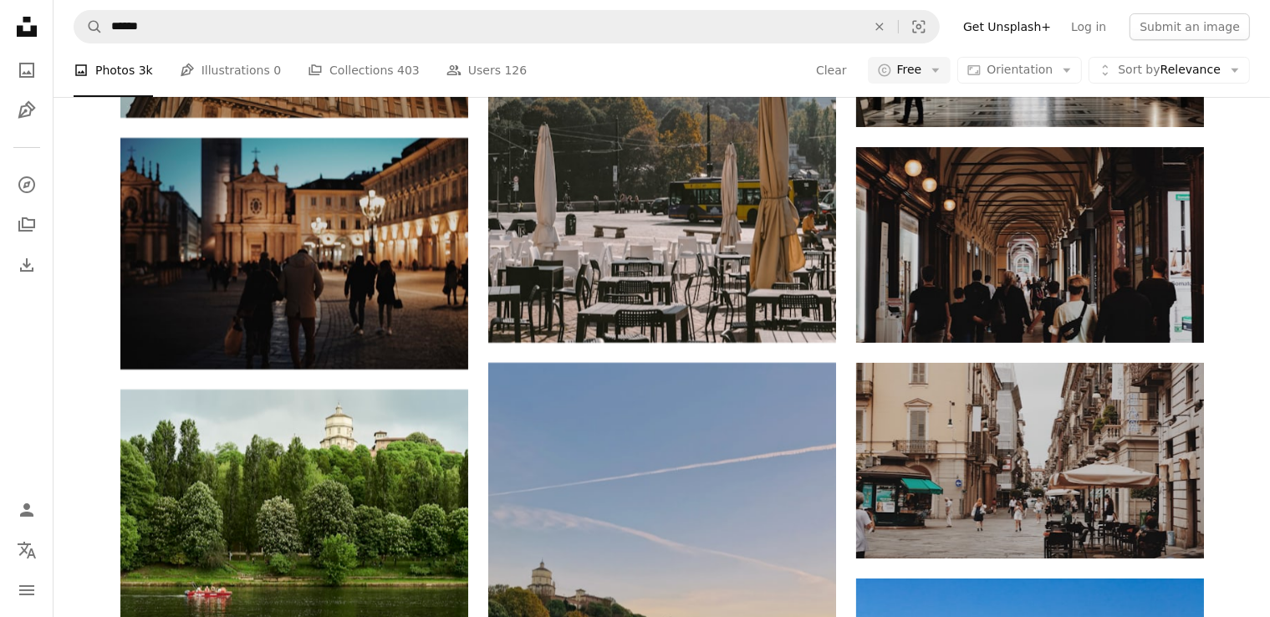
scroll to position [6705, 0]
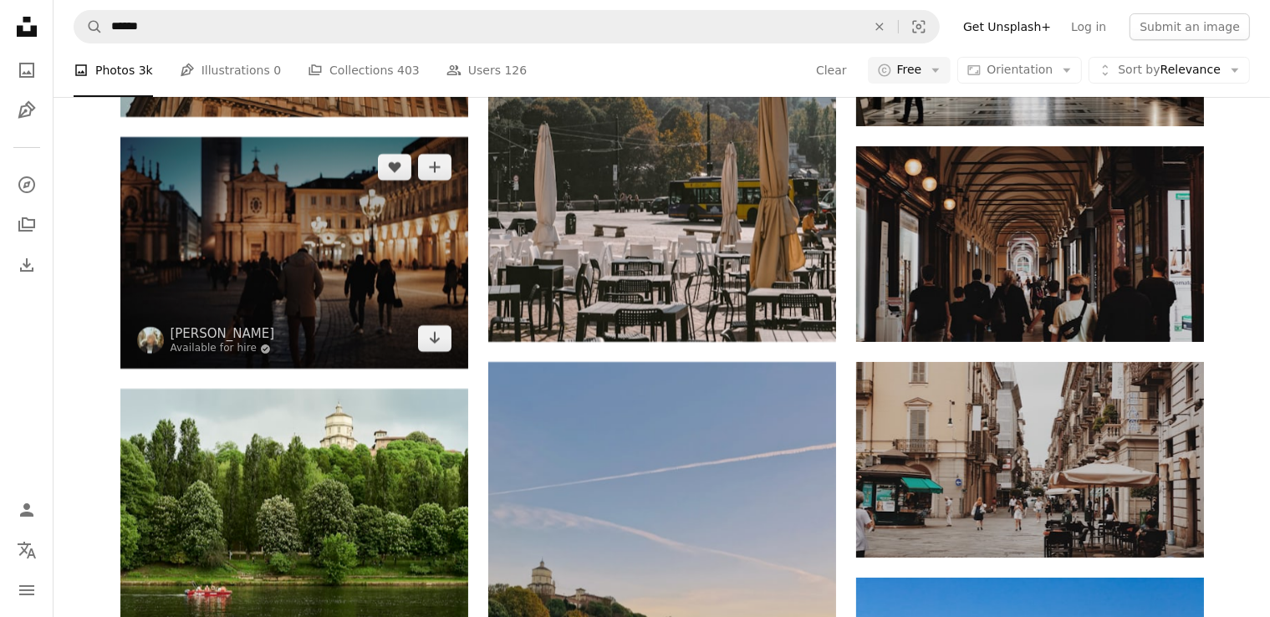
click at [381, 246] on img at bounding box center [294, 253] width 348 height 232
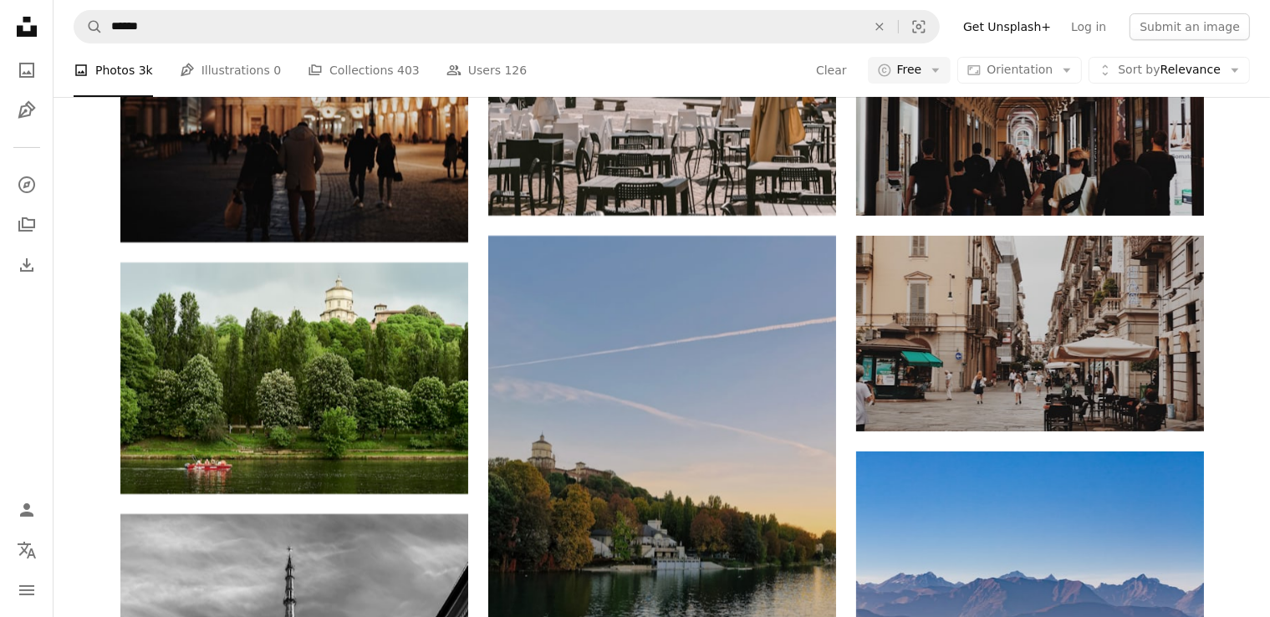
scroll to position [6829, 0]
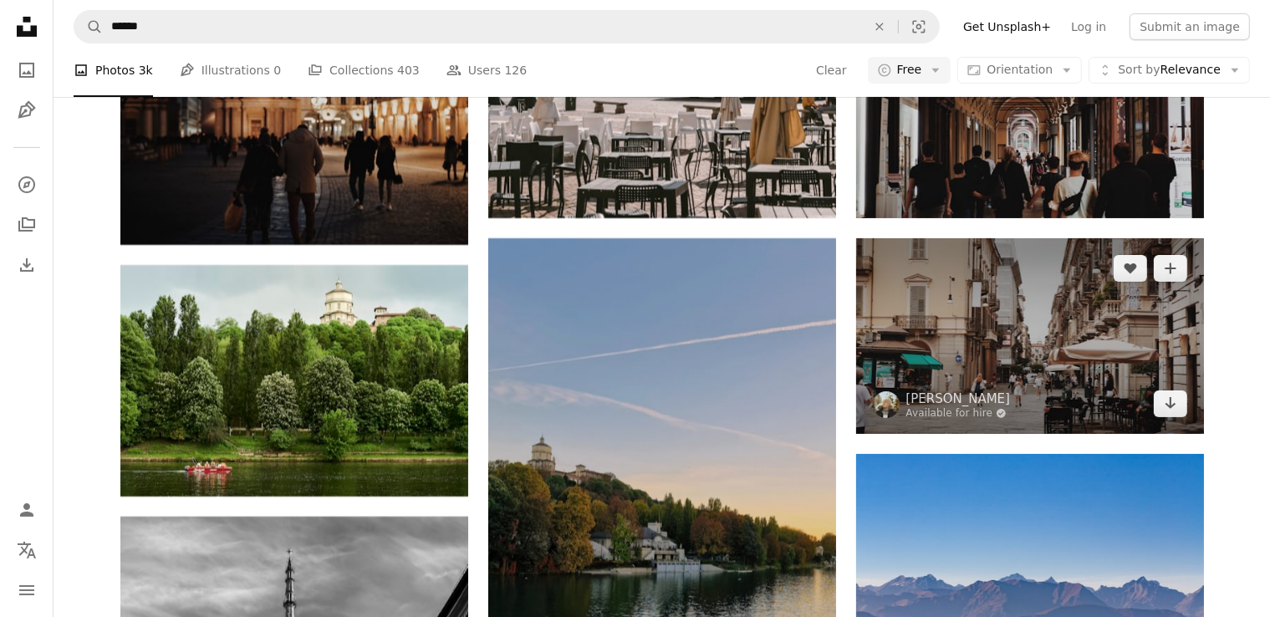
click at [967, 334] on img at bounding box center [1030, 336] width 348 height 196
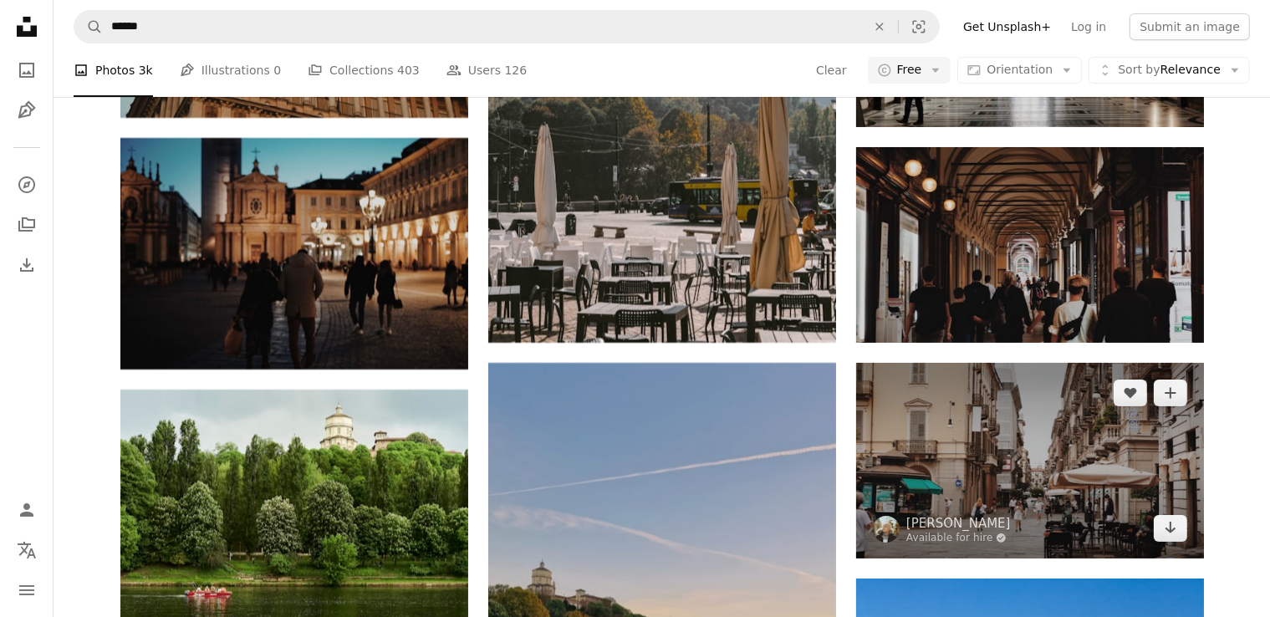
scroll to position [6703, 0]
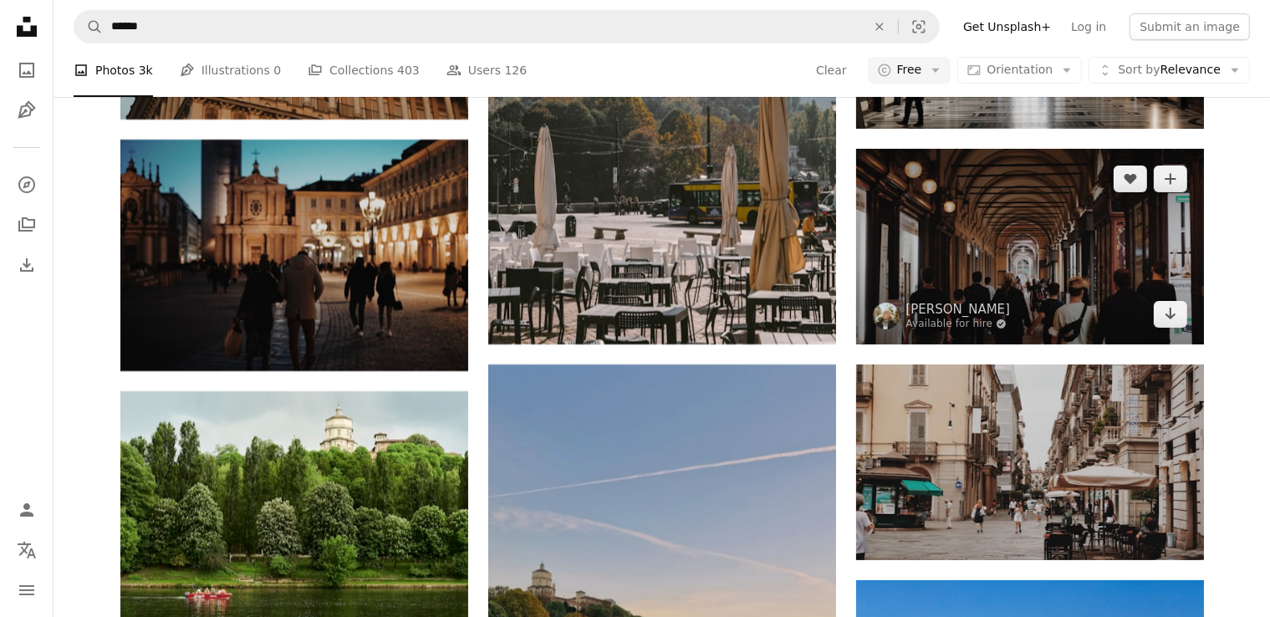
click at [1020, 278] on img at bounding box center [1030, 247] width 348 height 196
click at [1018, 269] on img at bounding box center [1030, 247] width 348 height 196
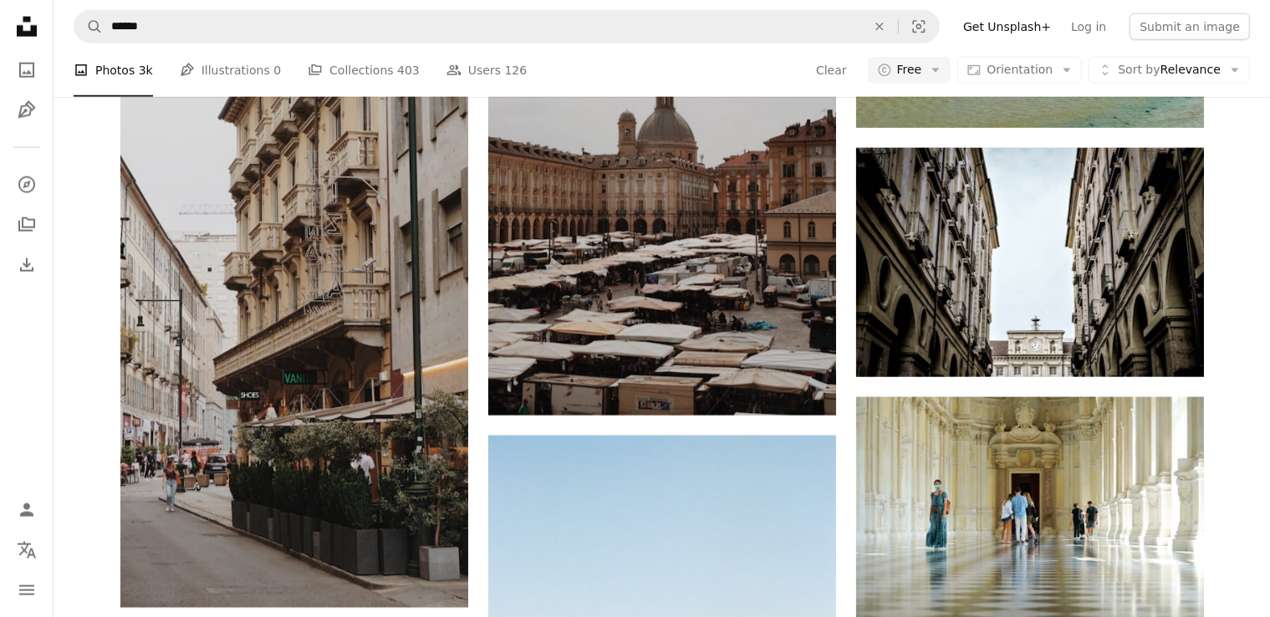
scroll to position [8636, 0]
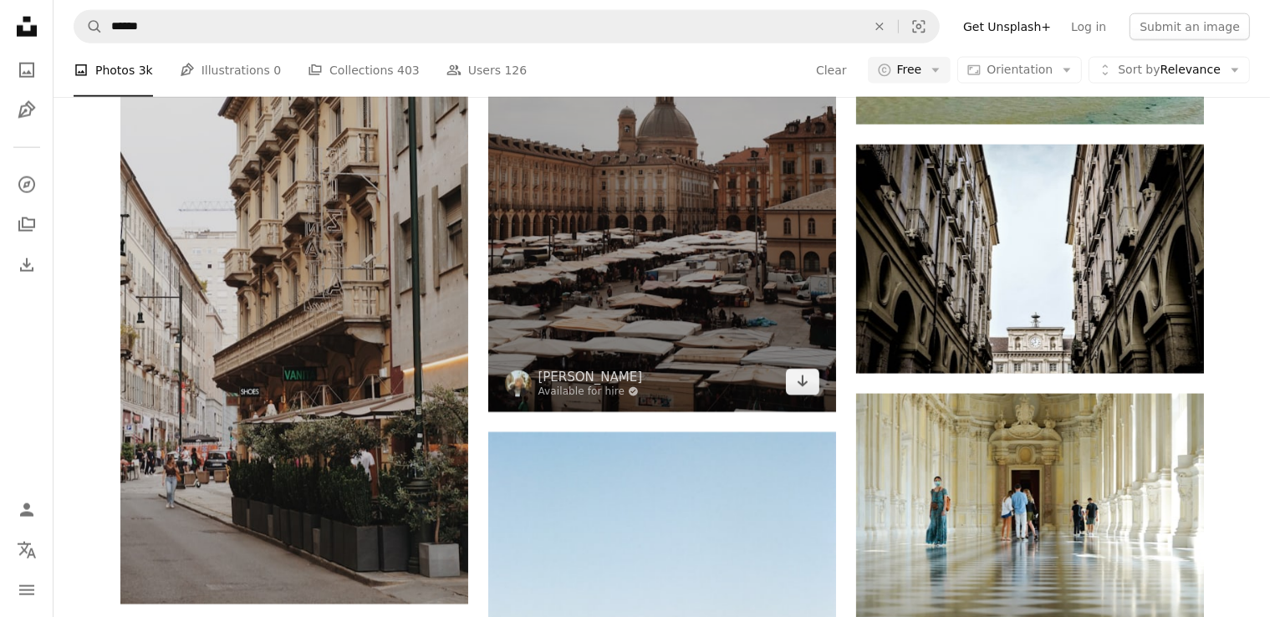
click at [655, 191] on img at bounding box center [662, 151] width 348 height 522
click at [655, 220] on img at bounding box center [662, 151] width 348 height 522
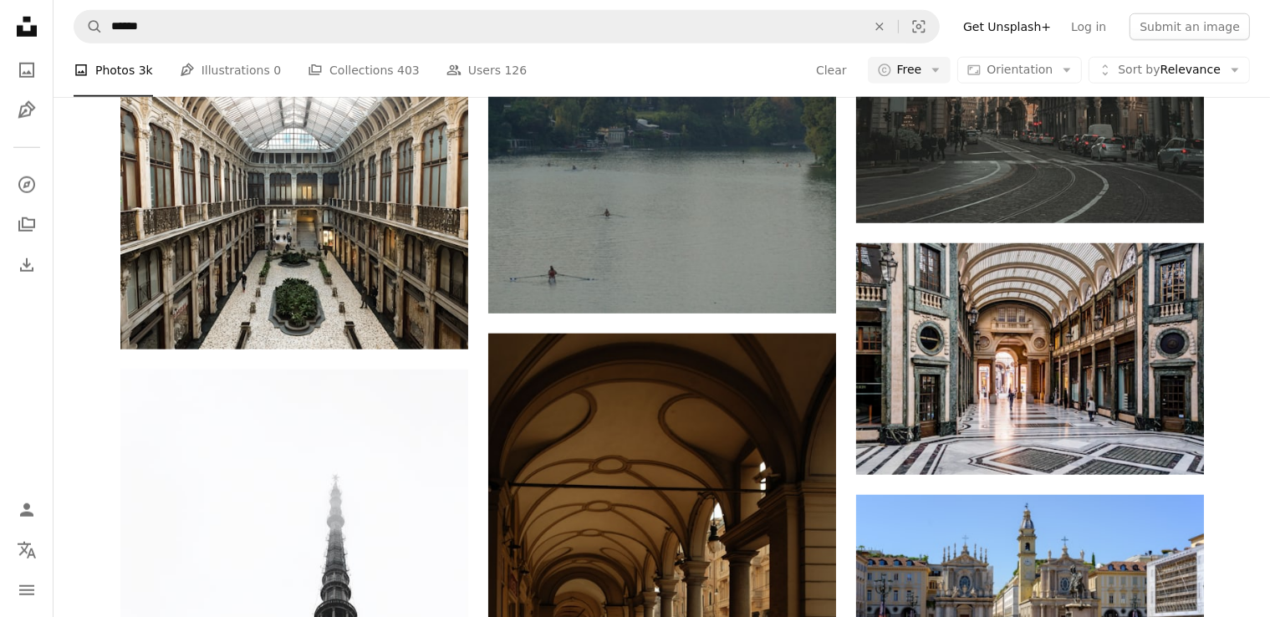
scroll to position [1632, 0]
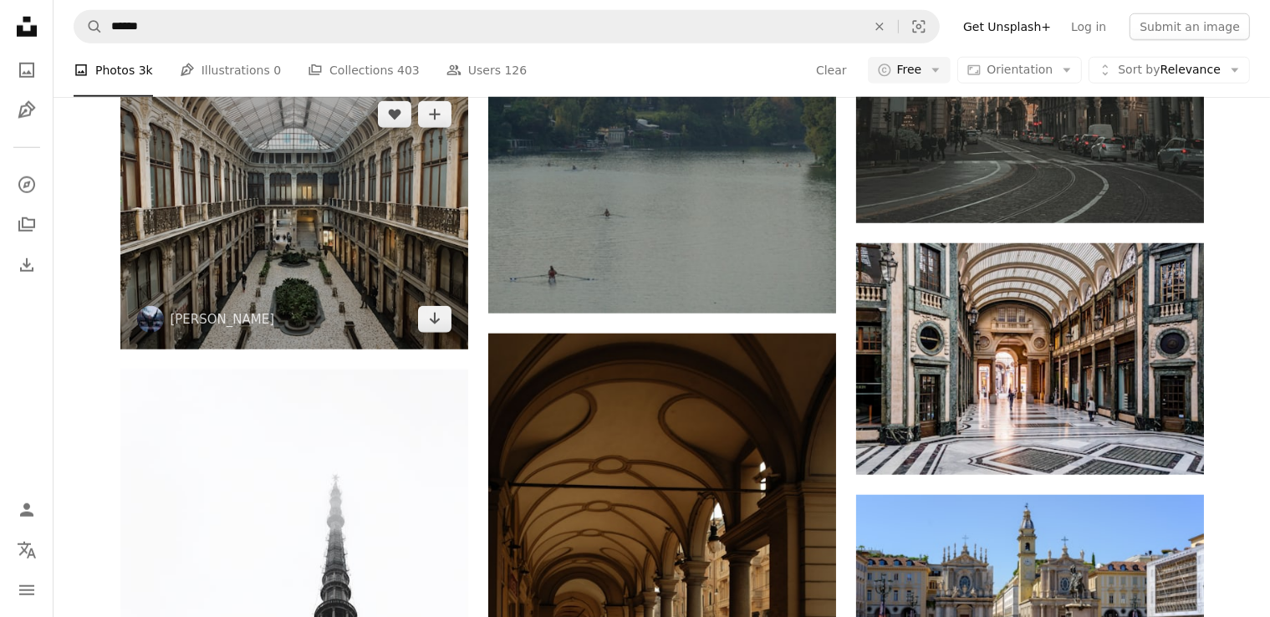
click at [280, 244] on img at bounding box center [294, 216] width 348 height 265
click at [244, 212] on img at bounding box center [294, 216] width 348 height 265
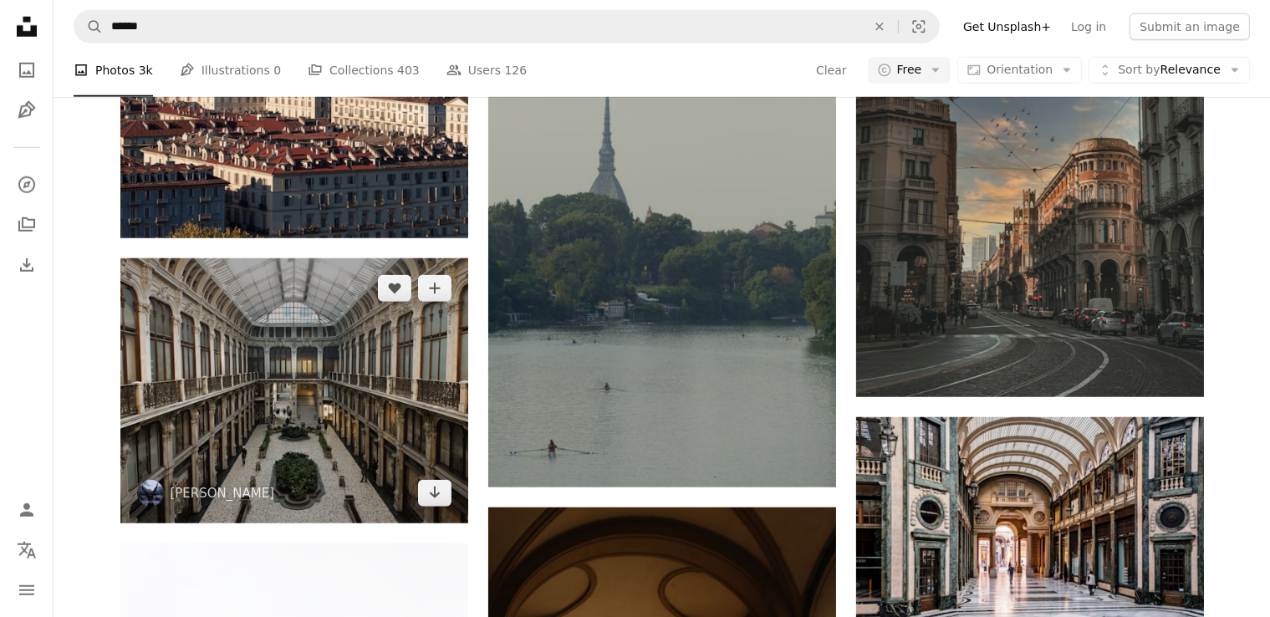
scroll to position [1448, 0]
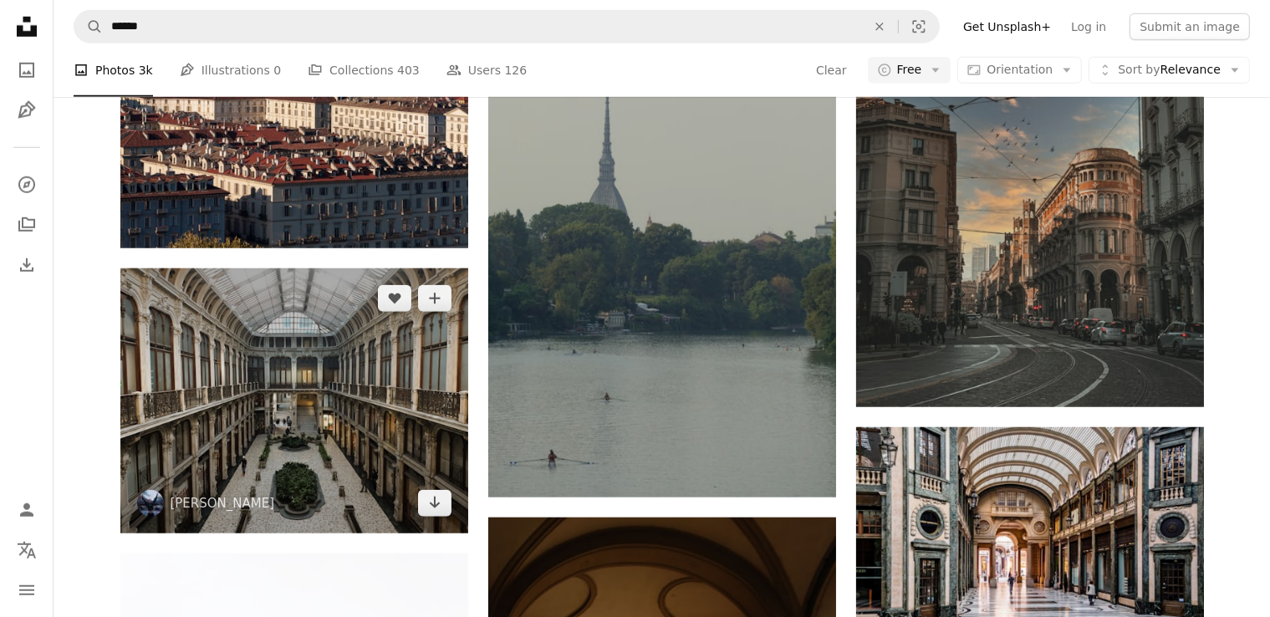
click at [275, 360] on img at bounding box center [294, 400] width 348 height 265
click at [324, 448] on img at bounding box center [294, 400] width 348 height 265
click at [324, 340] on img at bounding box center [294, 400] width 348 height 265
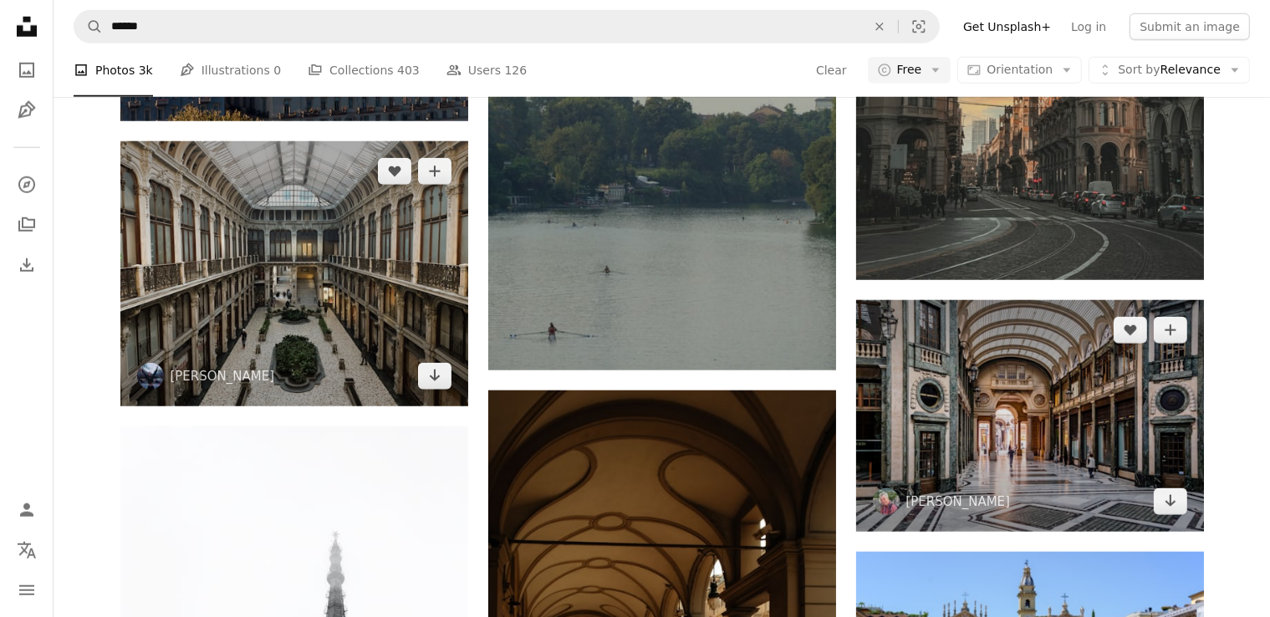
scroll to position [1575, 0]
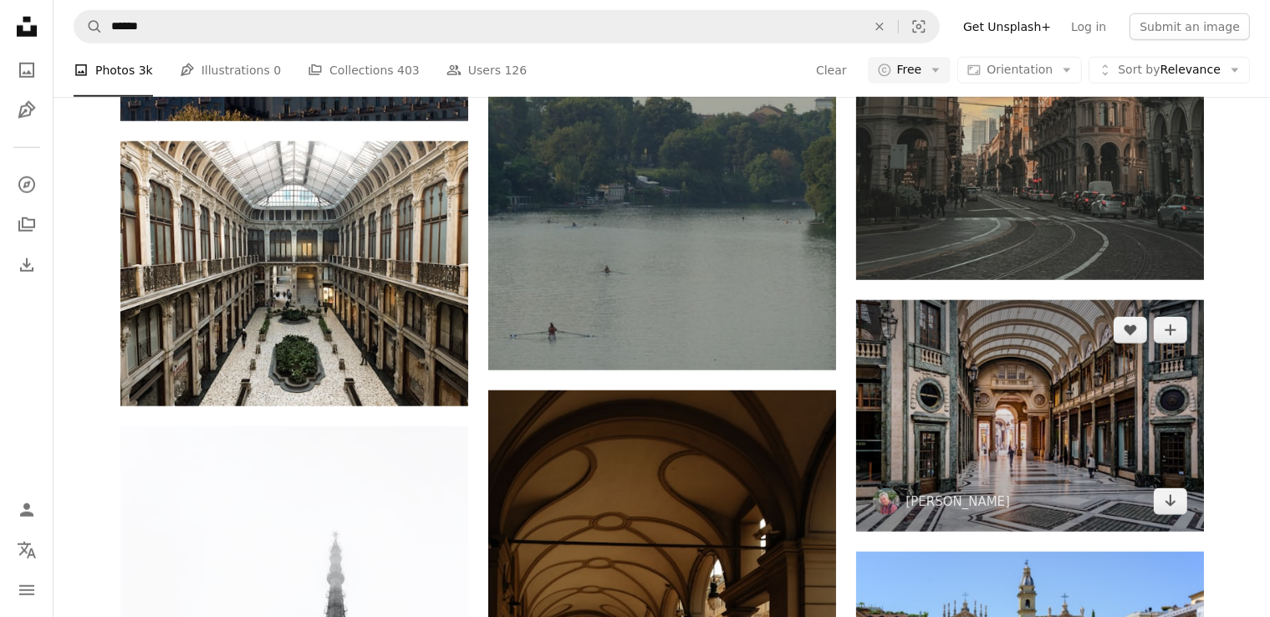
click at [1020, 393] on img at bounding box center [1030, 416] width 348 height 232
click at [1115, 463] on img at bounding box center [1030, 416] width 348 height 232
click at [1054, 436] on img at bounding box center [1030, 416] width 348 height 232
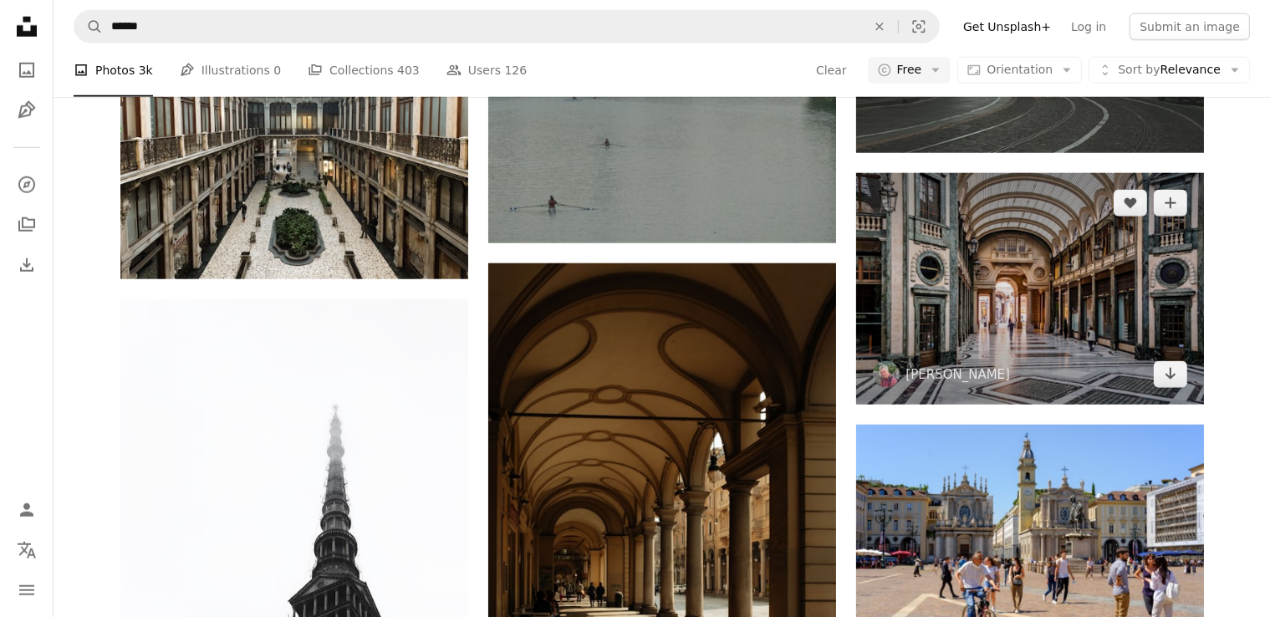
scroll to position [1705, 0]
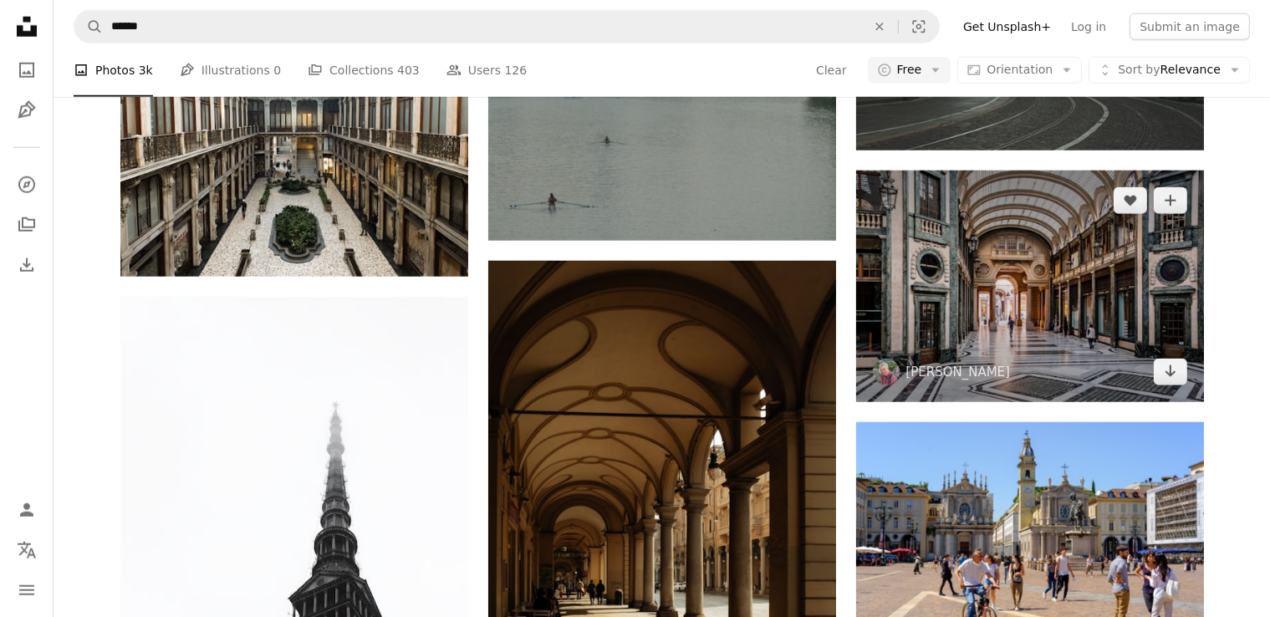
click at [1038, 302] on img at bounding box center [1030, 287] width 348 height 232
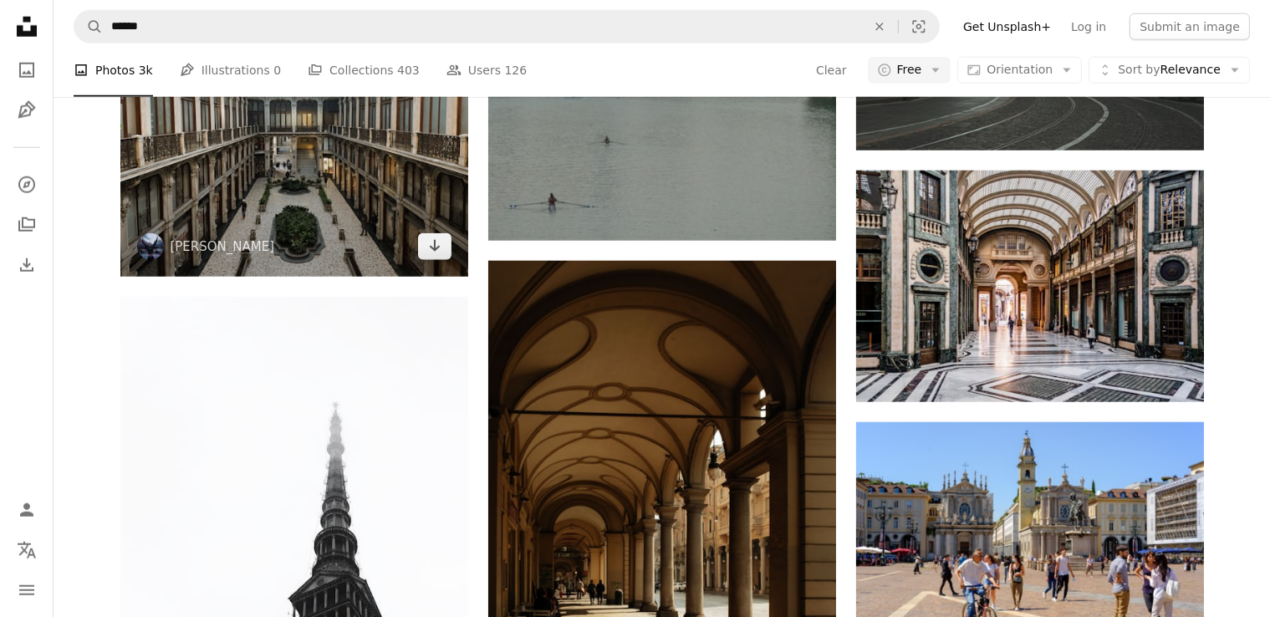
click at [240, 143] on img at bounding box center [294, 144] width 348 height 265
